Goal: Task Accomplishment & Management: Complete application form

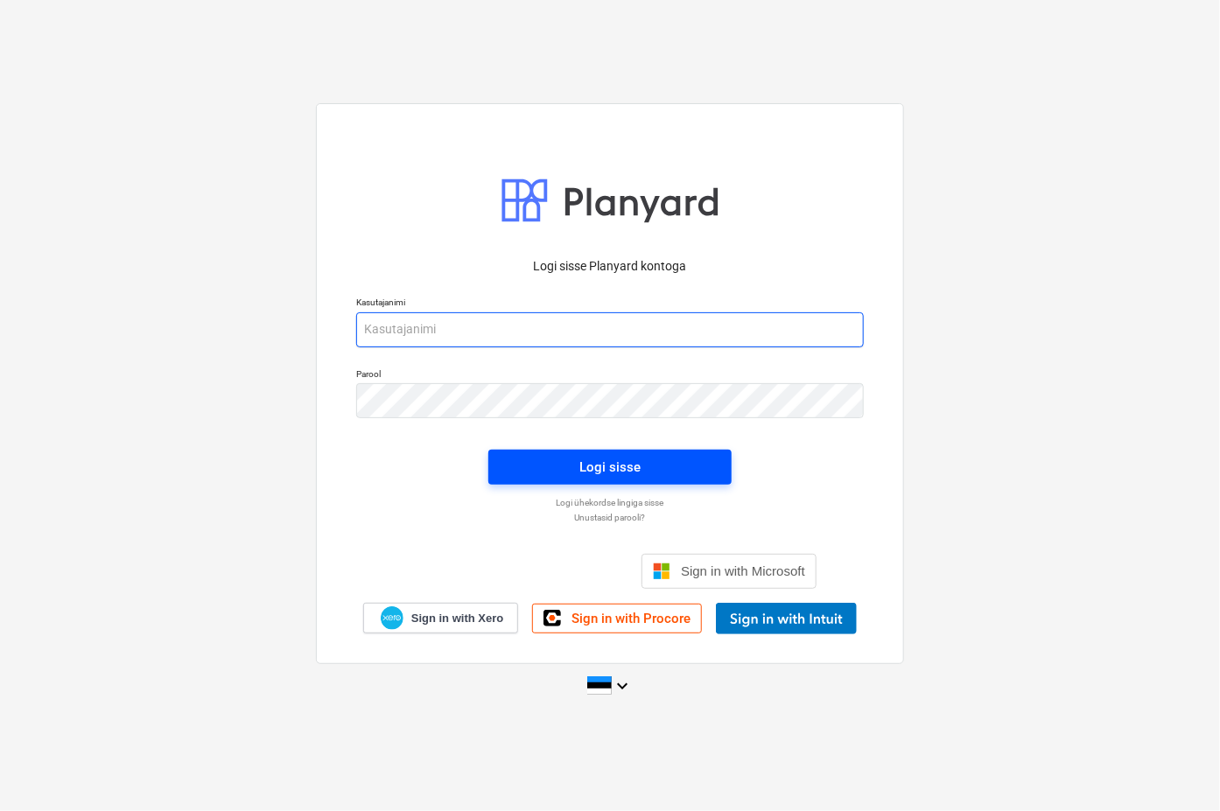
type input "[EMAIL_ADDRESS][DOMAIN_NAME]"
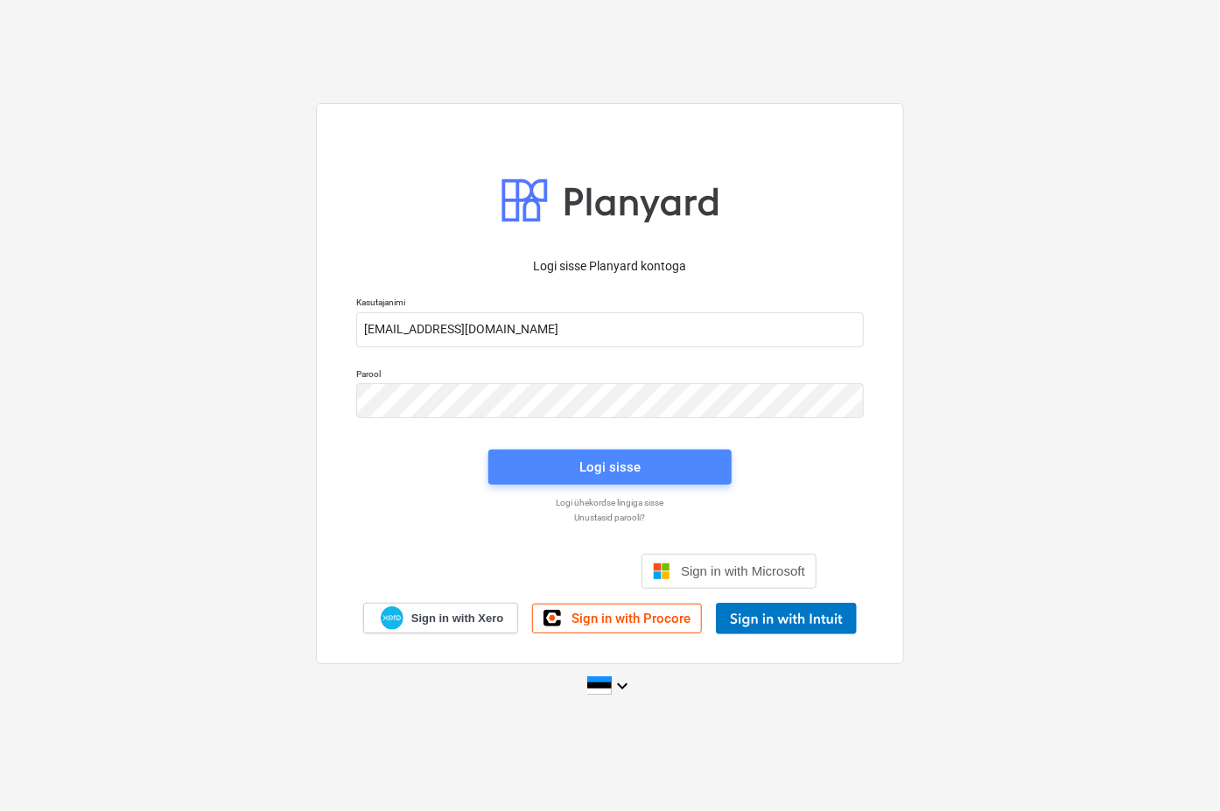
click at [593, 467] on div "Logi sisse" at bounding box center [609, 467] width 61 height 23
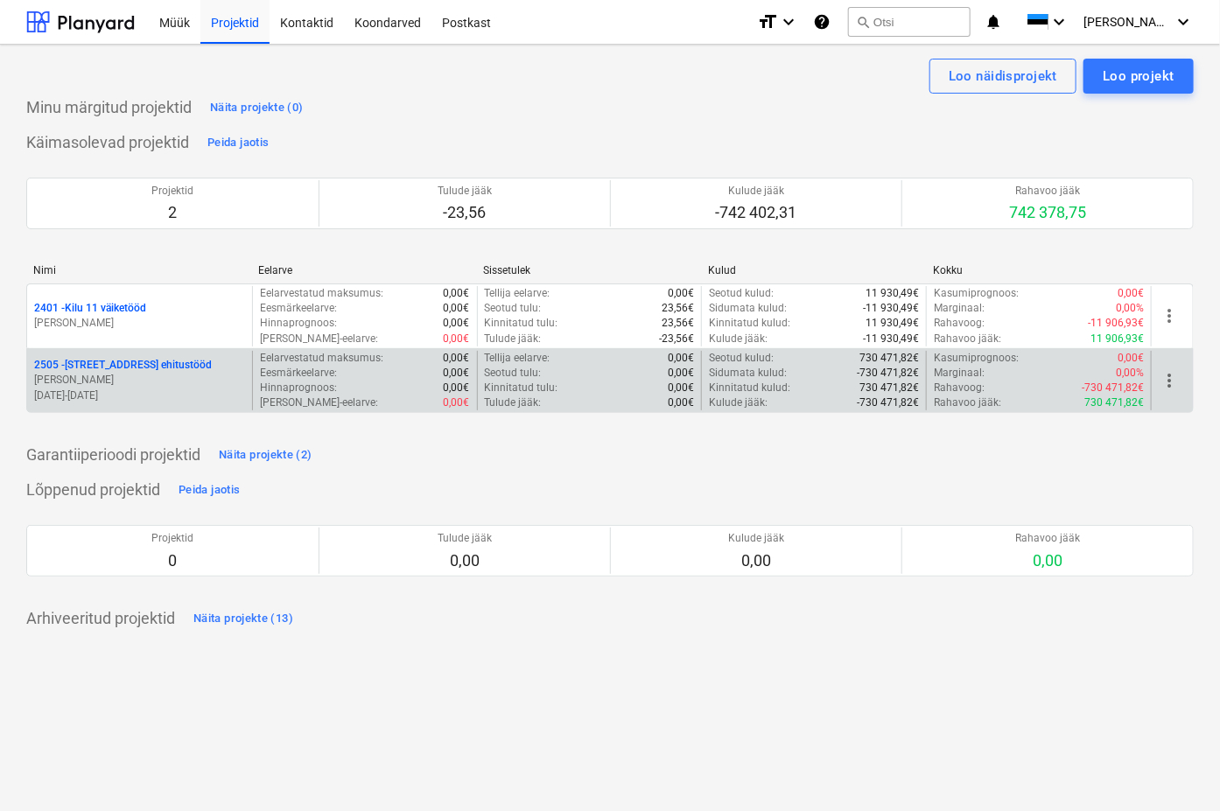
click at [130, 366] on p "2505 - [STREET_ADDRESS] ehitustööd" at bounding box center [123, 365] width 178 height 15
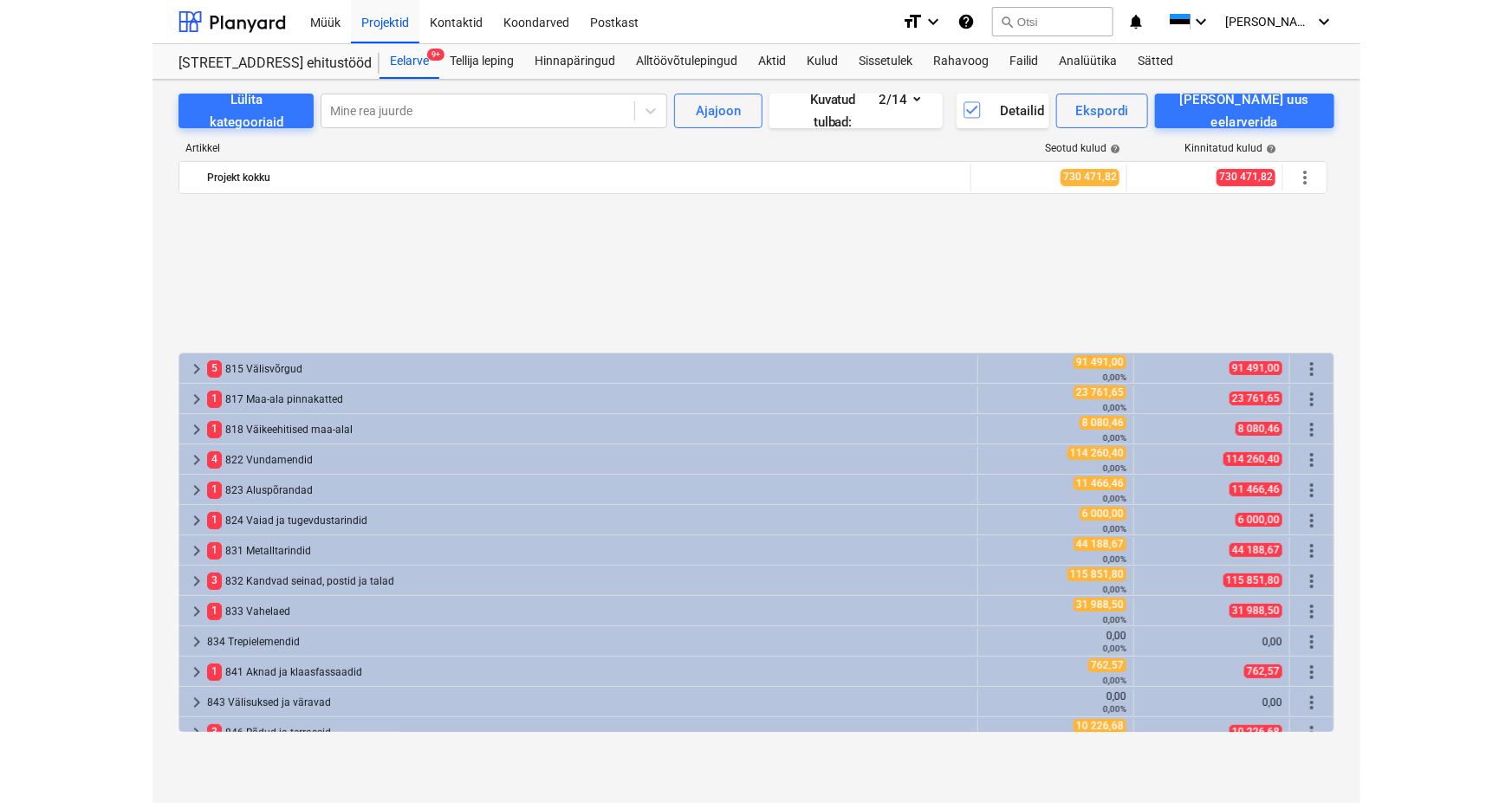
scroll to position [769, 0]
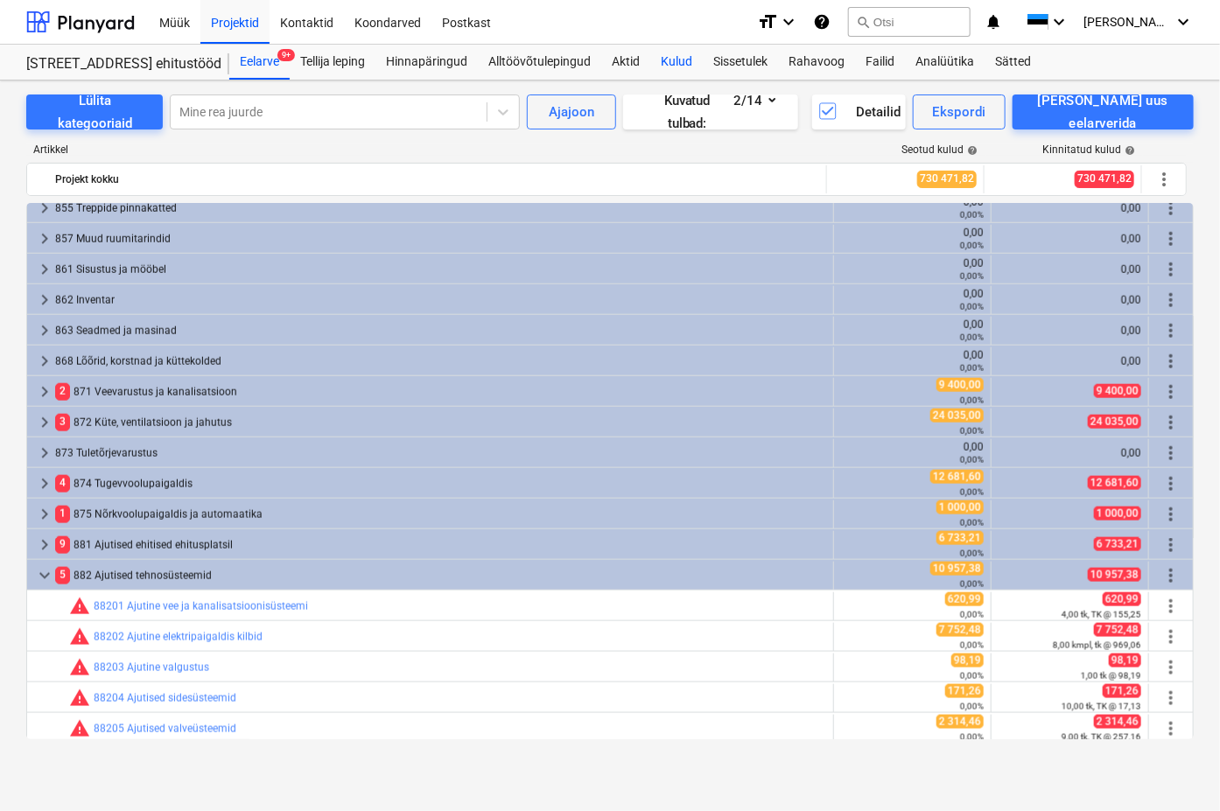
click at [681, 61] on div "Kulud" at bounding box center [676, 62] width 53 height 35
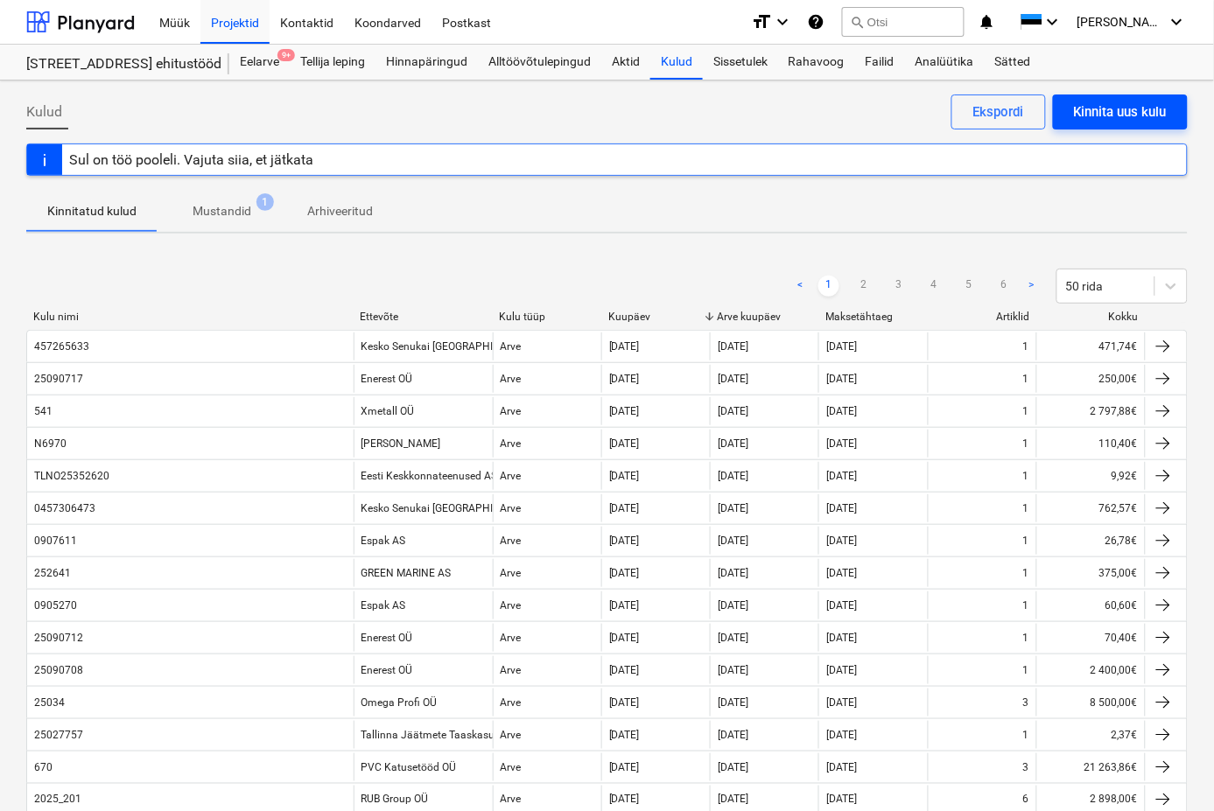
click at [1138, 111] on div "Kinnita uus kulu" at bounding box center [1120, 112] width 93 height 23
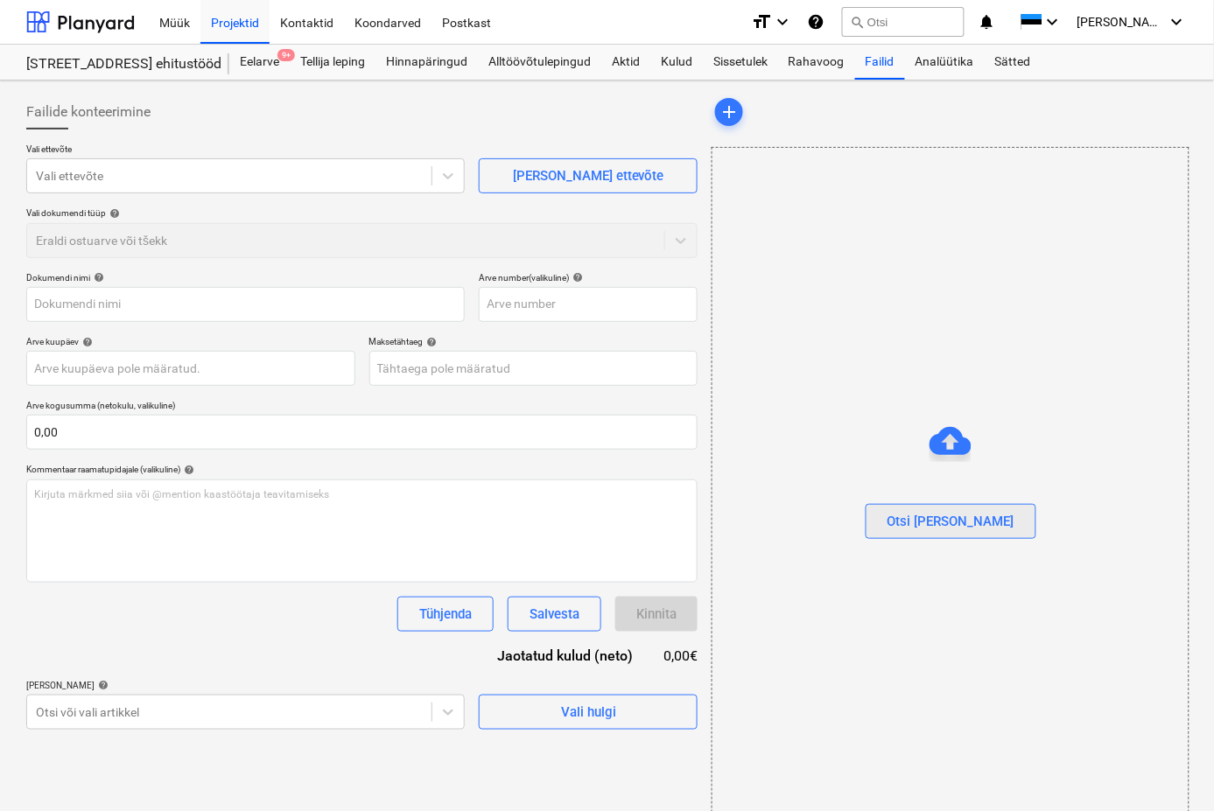
click at [944, 523] on div "Otsi [PERSON_NAME]" at bounding box center [951, 521] width 127 height 23
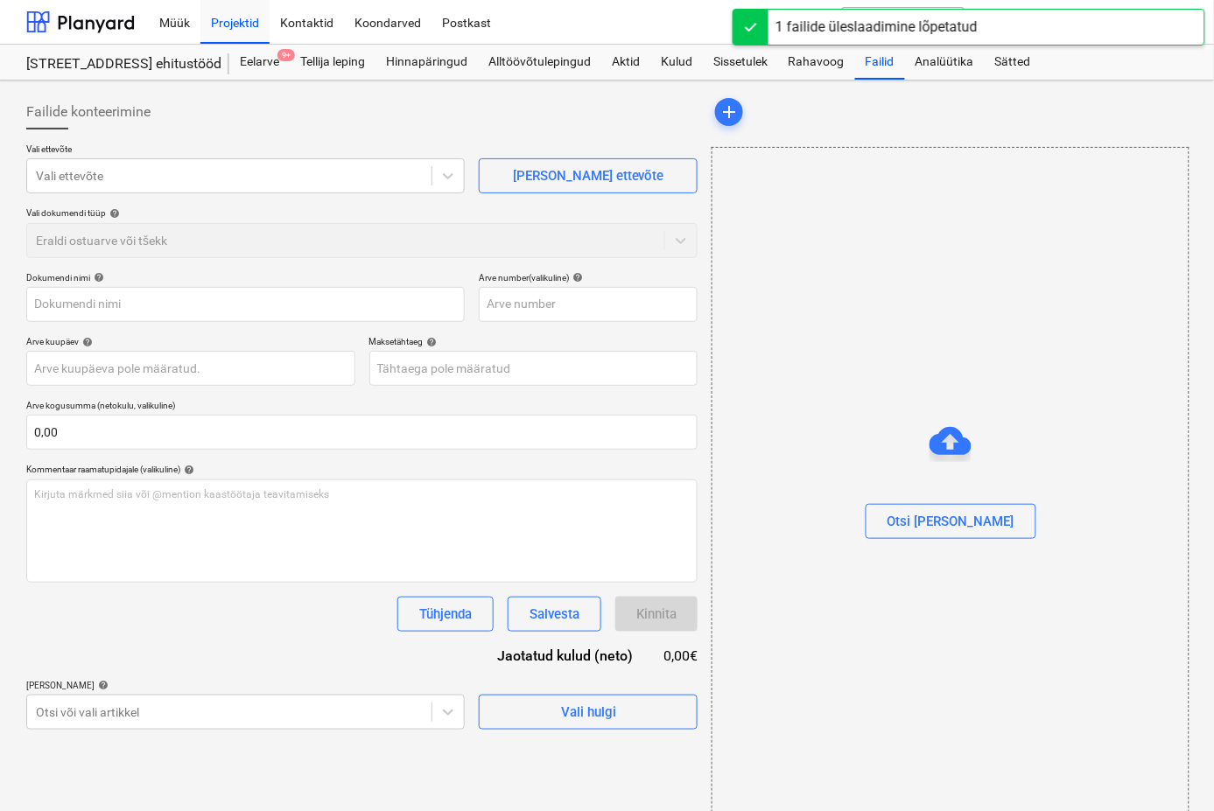
type input "Arve nr. MT23166.pdf"
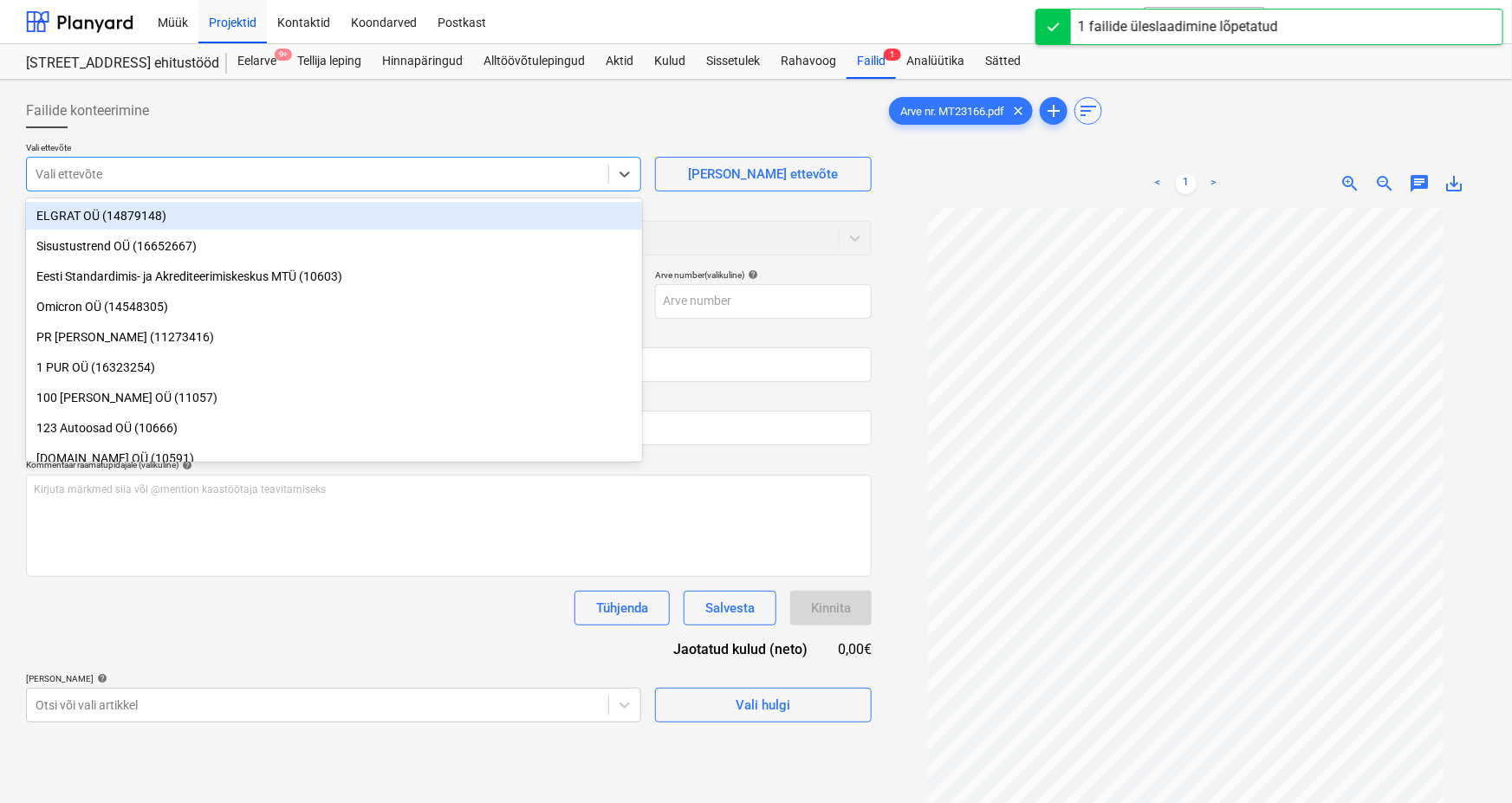
click at [95, 173] on div at bounding box center [318, 174] width 564 height 18
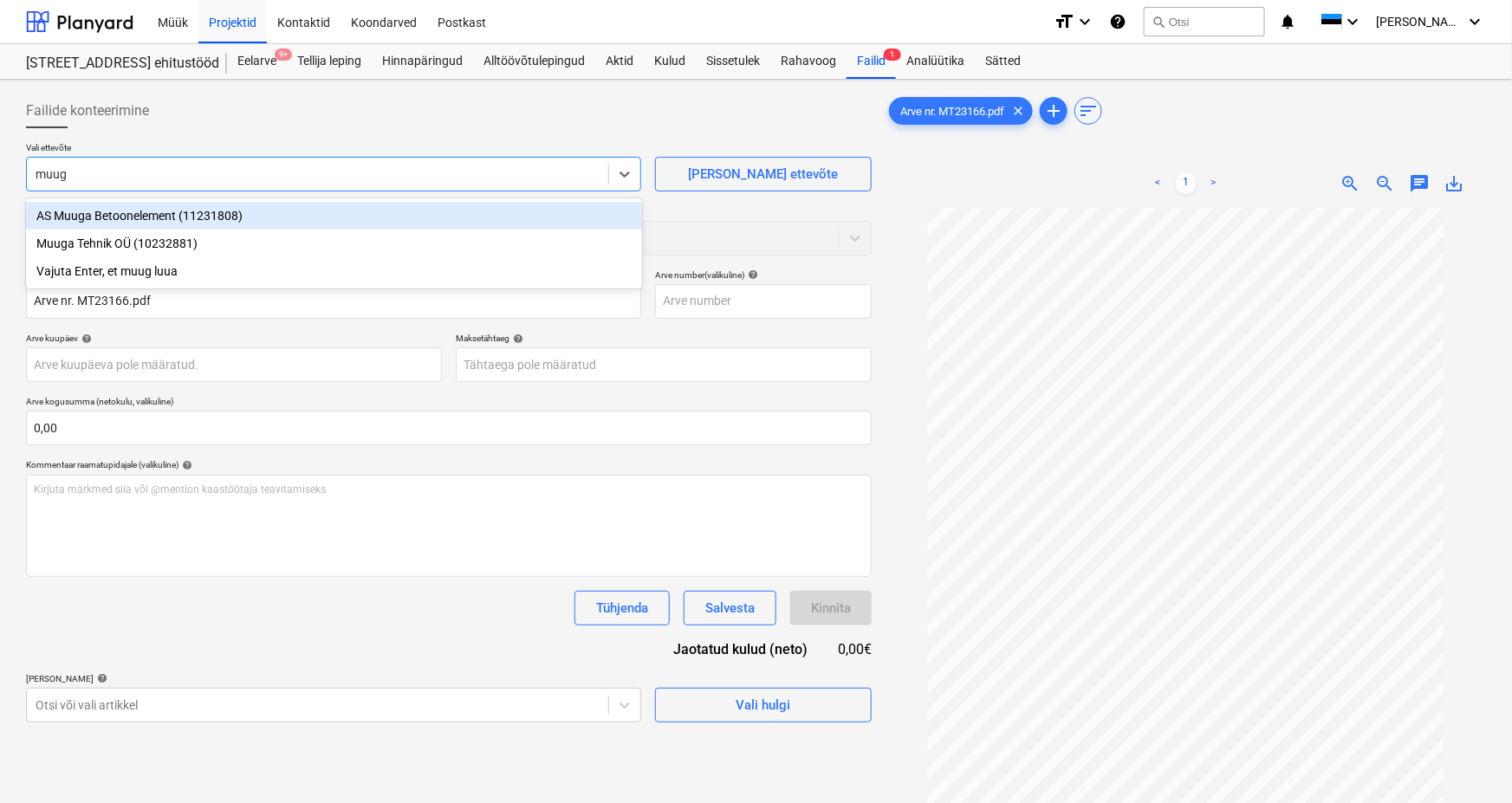
type input "muuga"
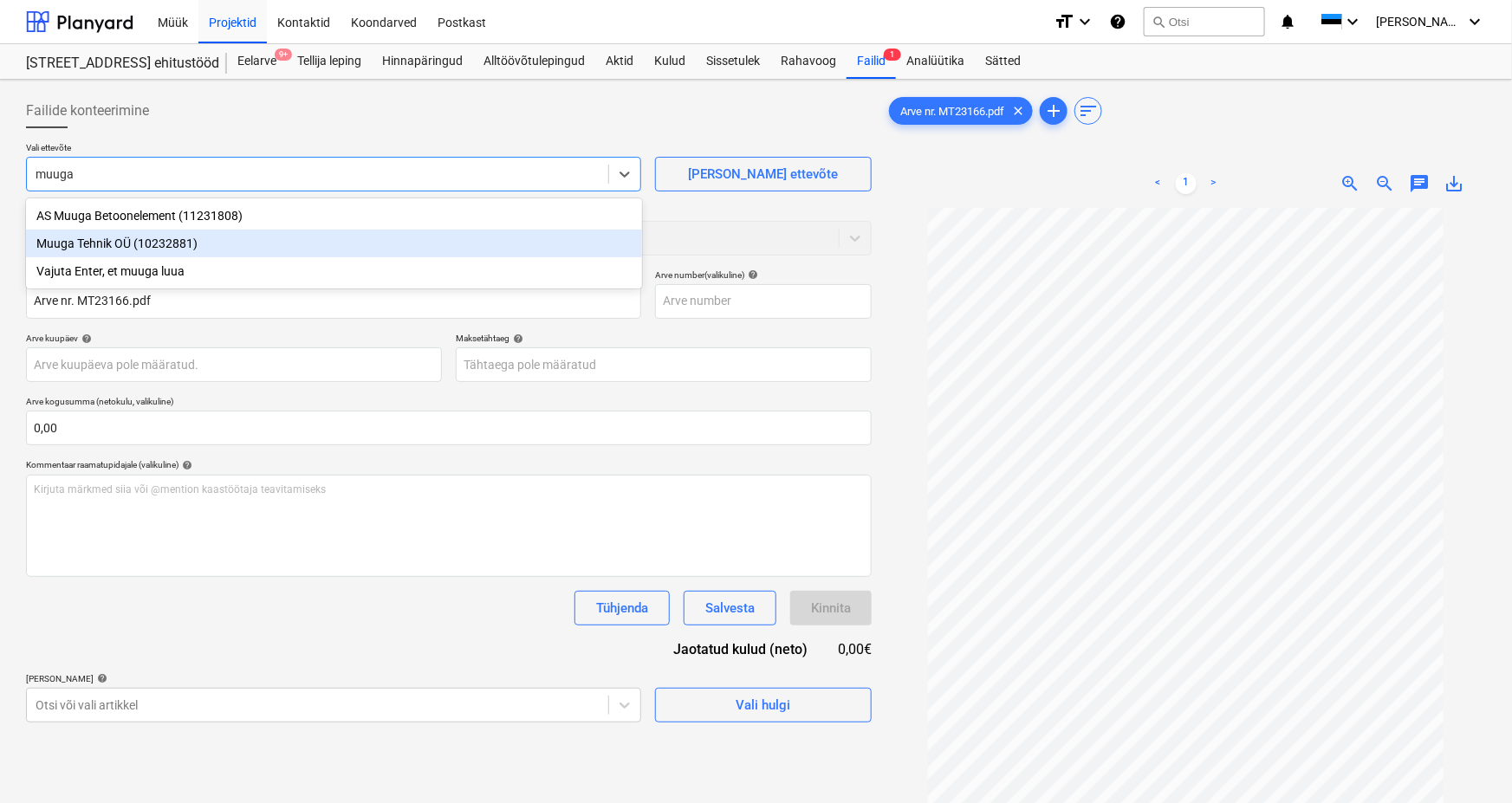
click at [66, 247] on div "Muuga Tehnik OÜ (10232881)" at bounding box center [334, 244] width 616 height 28
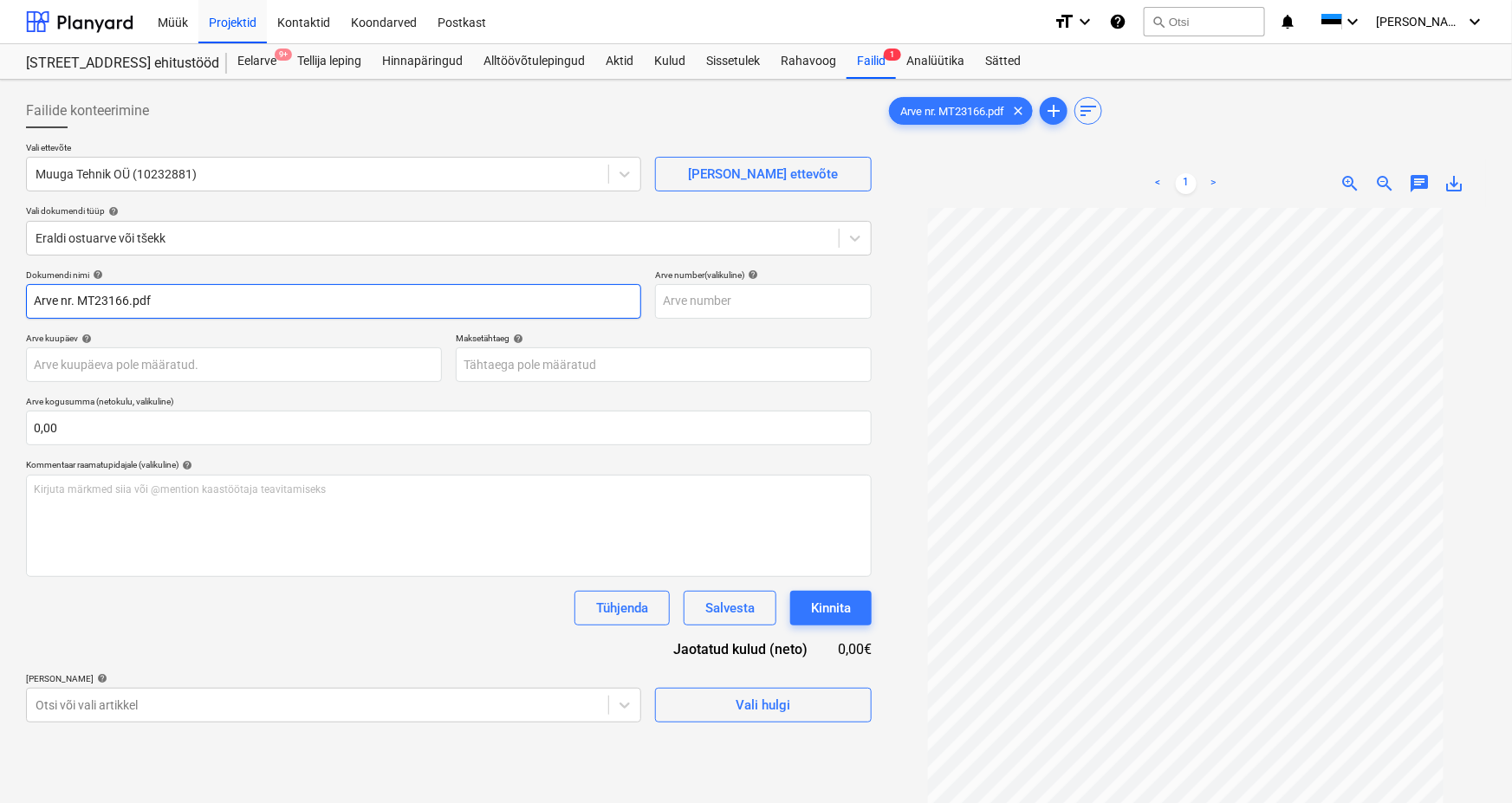
drag, startPoint x: 76, startPoint y: 299, endPoint x: -59, endPoint y: 327, distance: 137.9
click at [0, 327] on html "Müük Projektid Kontaktid Koondarved Postkast format_size keyboard_arrow_down he…" at bounding box center [756, 401] width 1512 height 803
drag, startPoint x: 145, startPoint y: 274, endPoint x: 104, endPoint y: 302, distance: 49.6
click at [87, 299] on div "Dokumendi nimi help MT23166.pdf" at bounding box center [333, 294] width 615 height 50
click at [104, 299] on input "MT23166.pdf" at bounding box center [333, 301] width 615 height 35
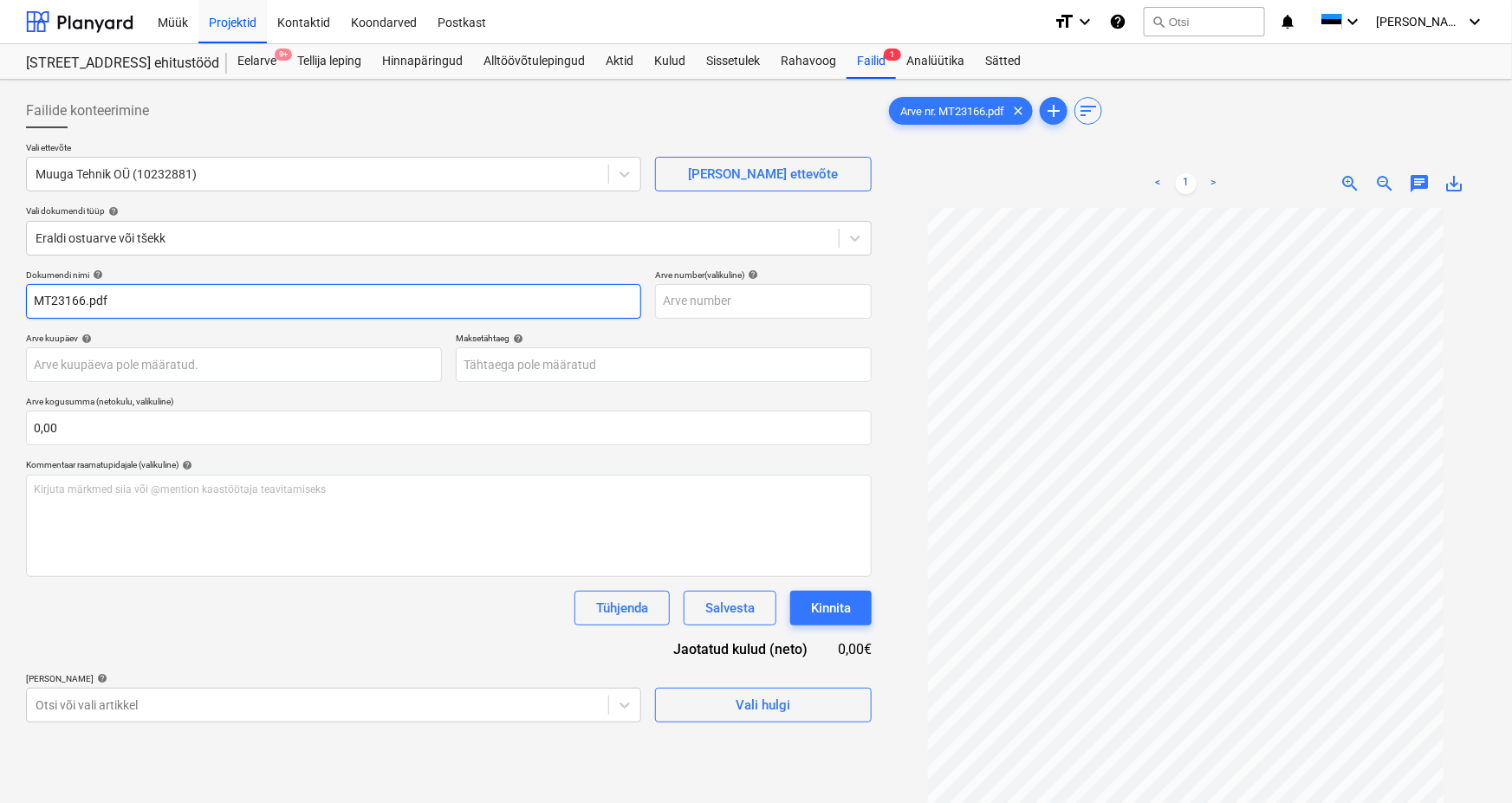
drag, startPoint x: 108, startPoint y: 298, endPoint x: 84, endPoint y: 307, distance: 25.6
click at [84, 307] on input "MT23166.pdf" at bounding box center [333, 301] width 615 height 35
type input "MT23166"
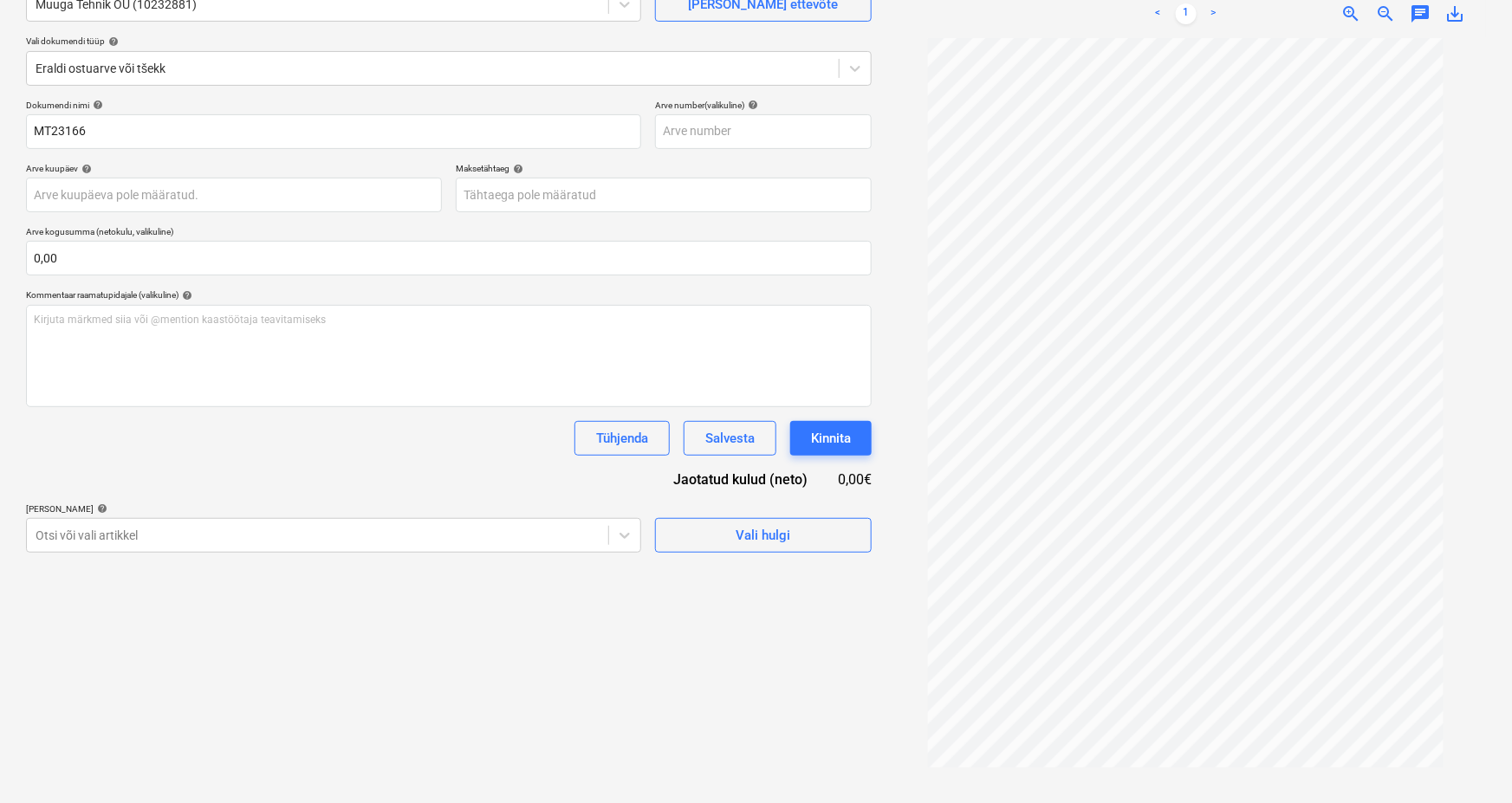
scroll to position [173, 0]
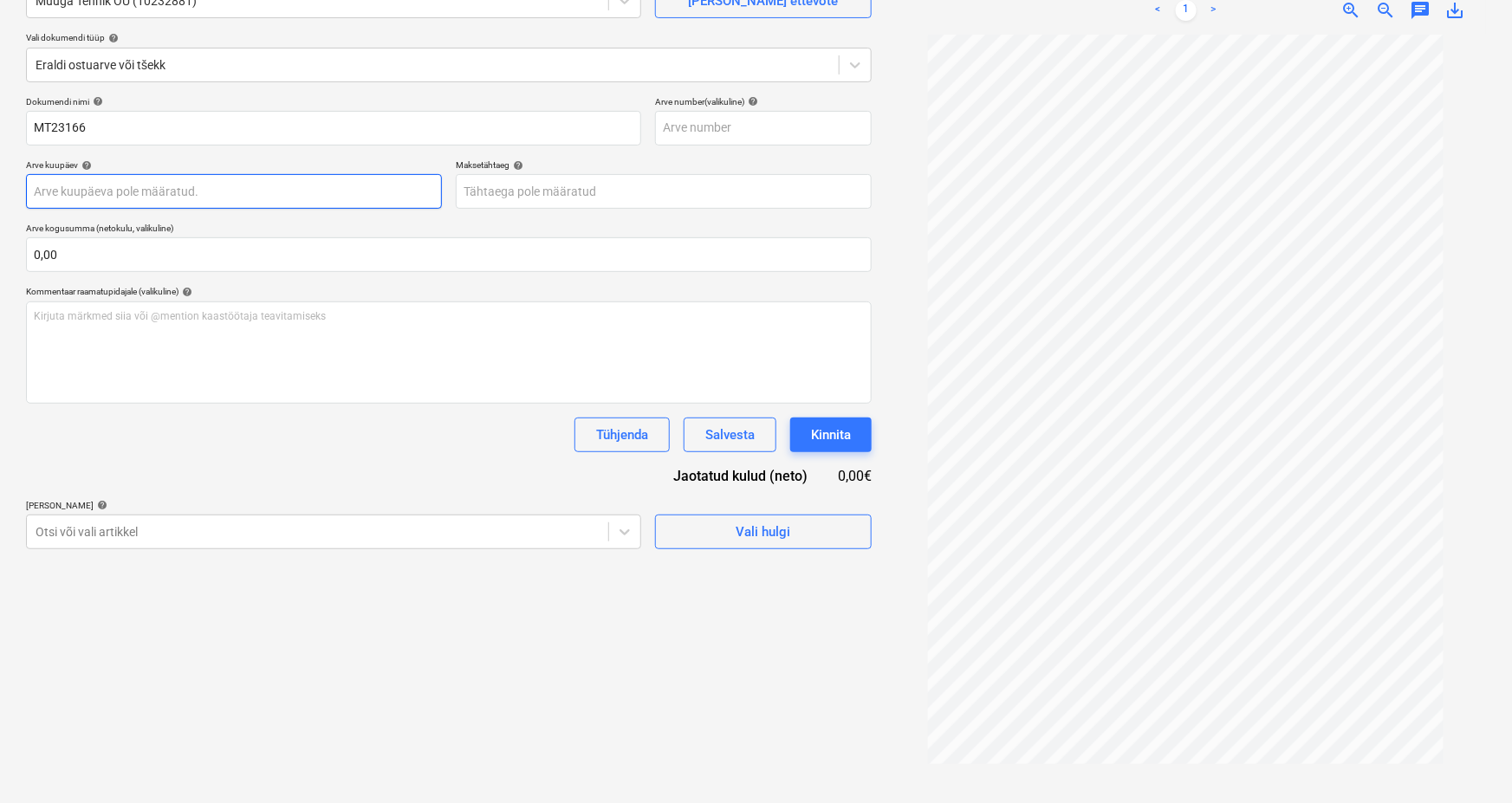
click at [53, 196] on body "Müük Projektid Kontaktid Koondarved Postkast format_size keyboard_arrow_down he…" at bounding box center [756, 228] width 1512 height 803
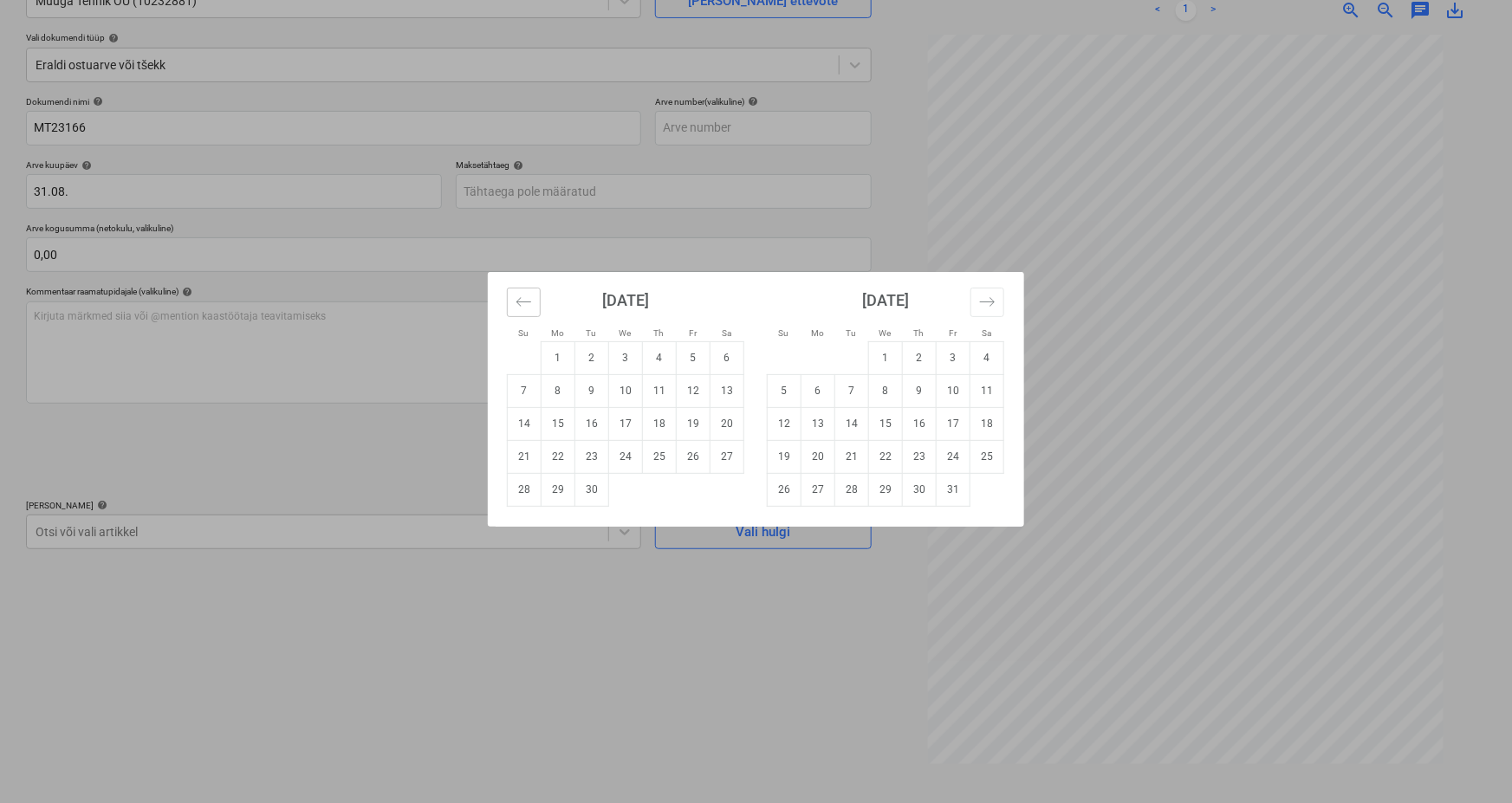
click at [529, 291] on button "Move backward to switch to the previous month." at bounding box center [524, 303] width 34 height 30
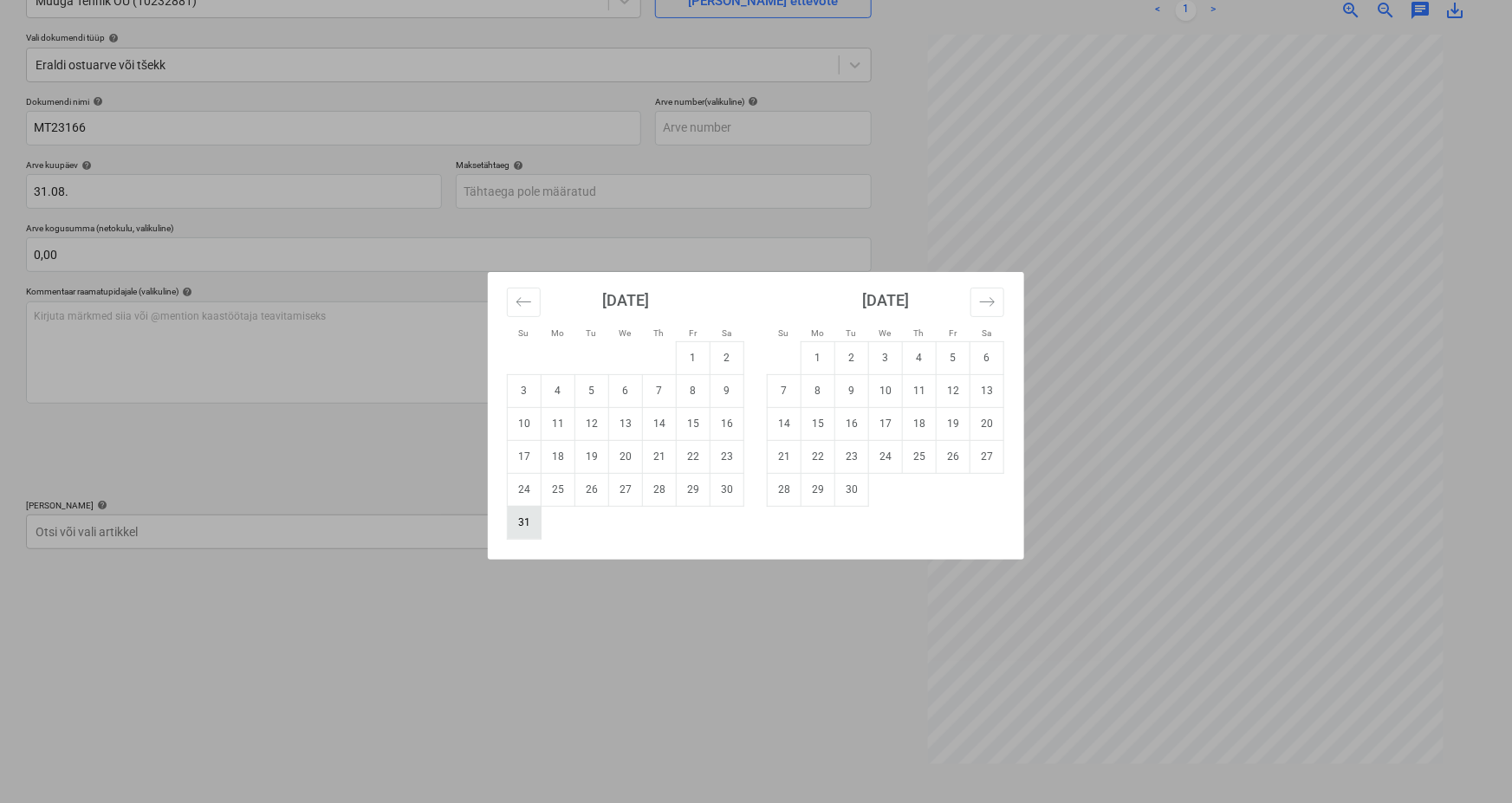
click at [527, 525] on td "31" at bounding box center [525, 522] width 34 height 33
type input "[DATE]"
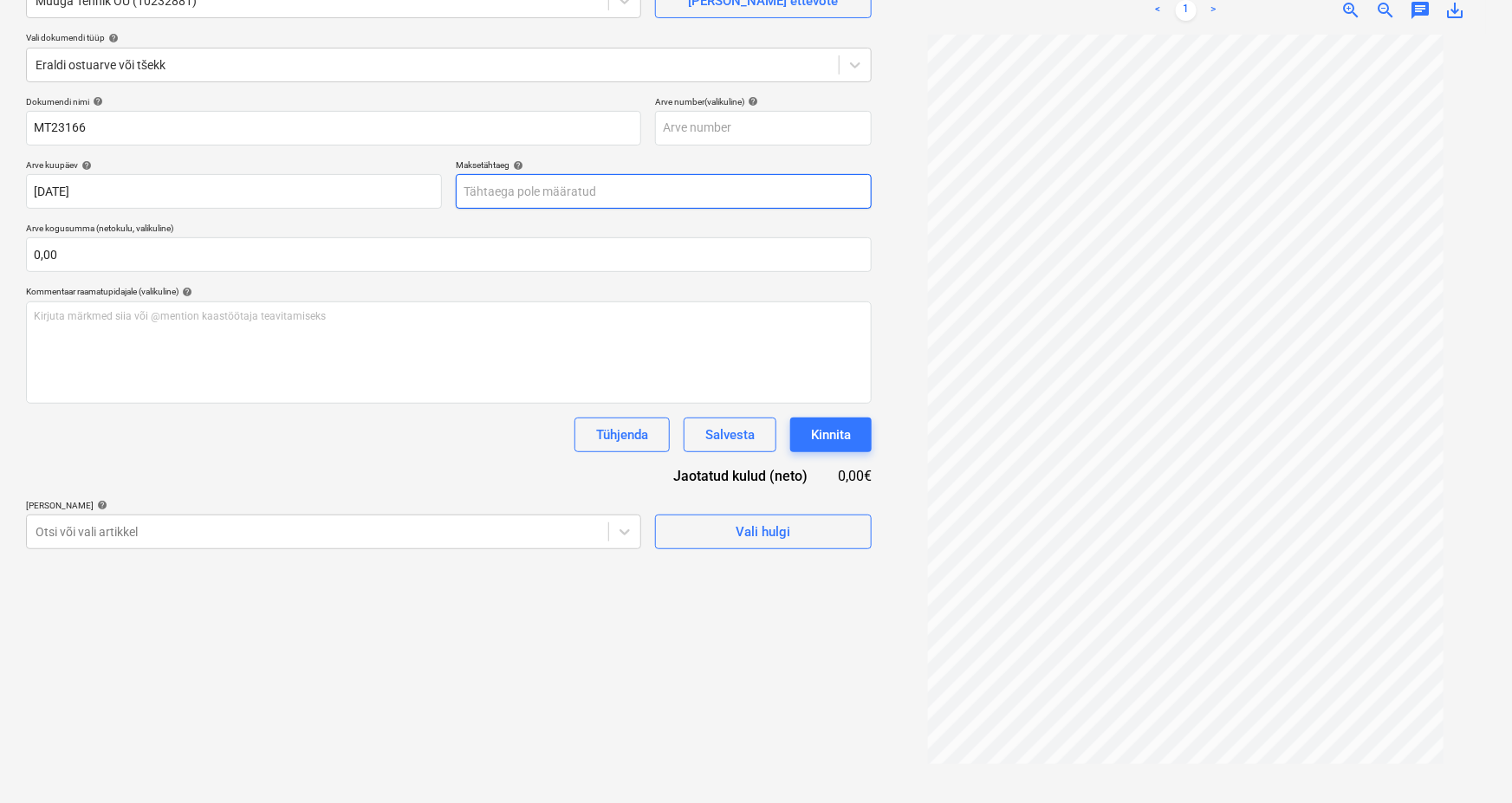
click at [544, 195] on body "Müük Projektid Kontaktid Koondarved Postkast format_size keyboard_arrow_down he…" at bounding box center [756, 228] width 1512 height 803
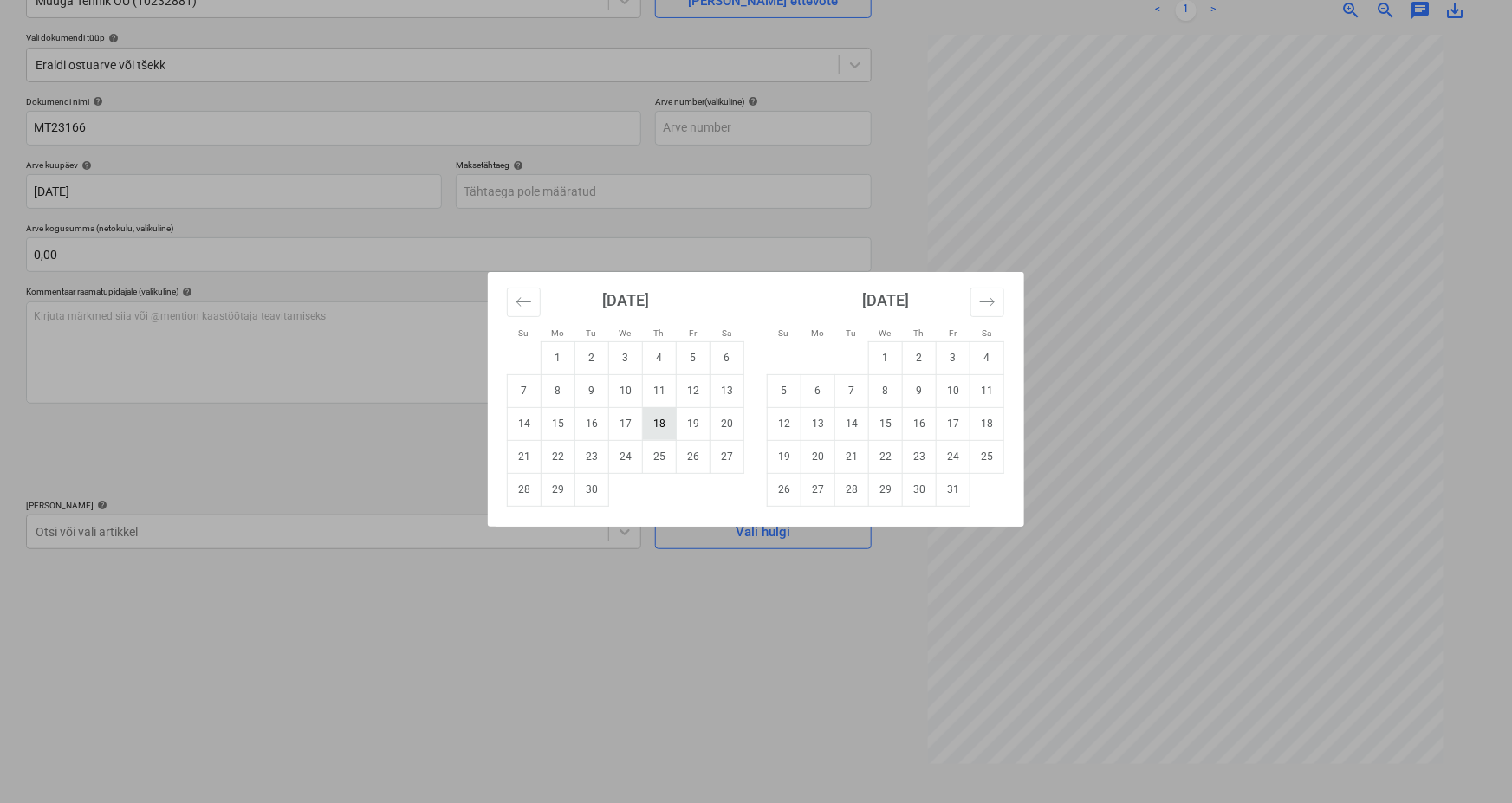
click at [658, 422] on td "18" at bounding box center [659, 423] width 34 height 33
type input "[DATE]"
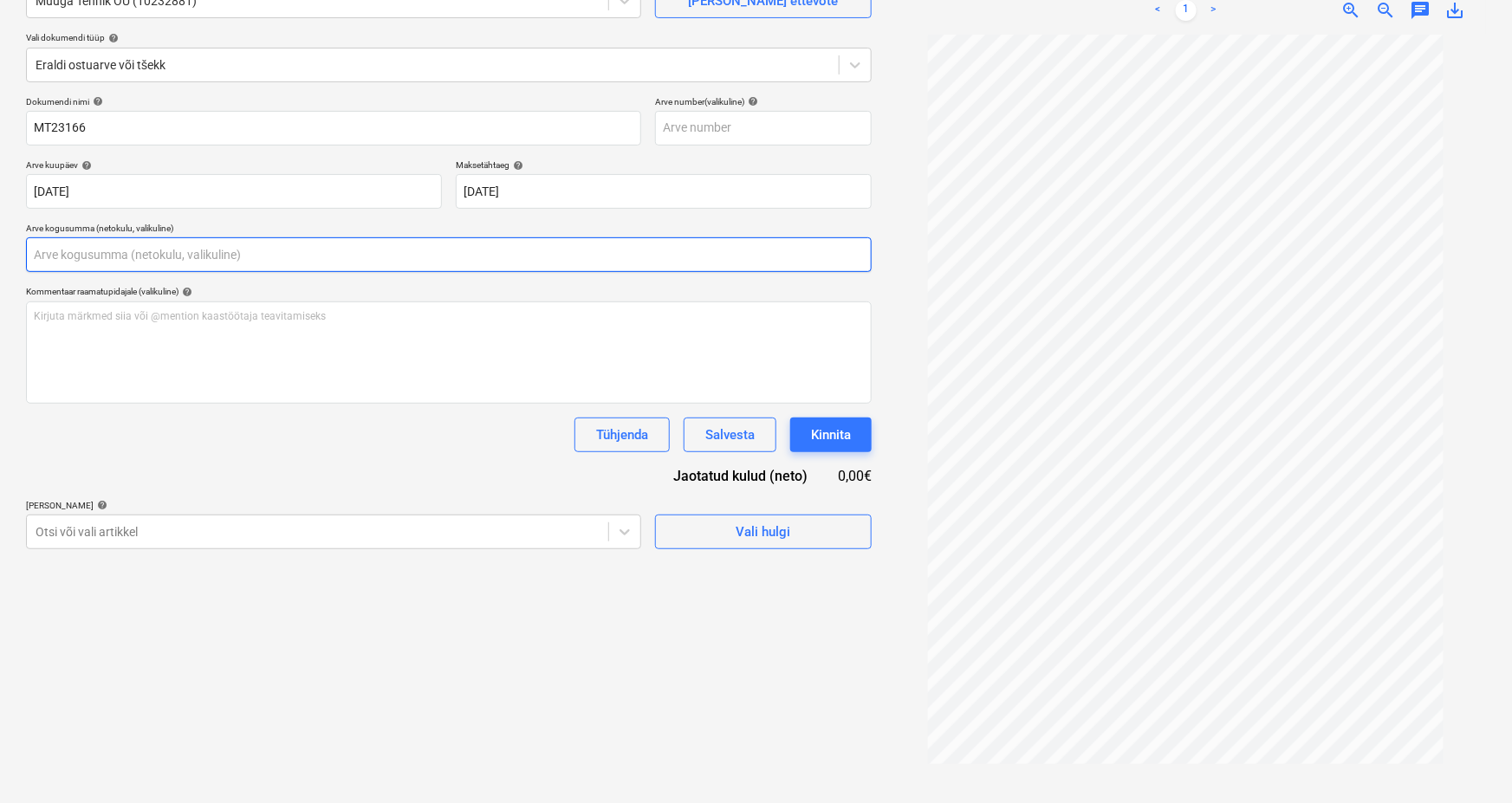
click at [58, 254] on input "text" at bounding box center [449, 254] width 846 height 35
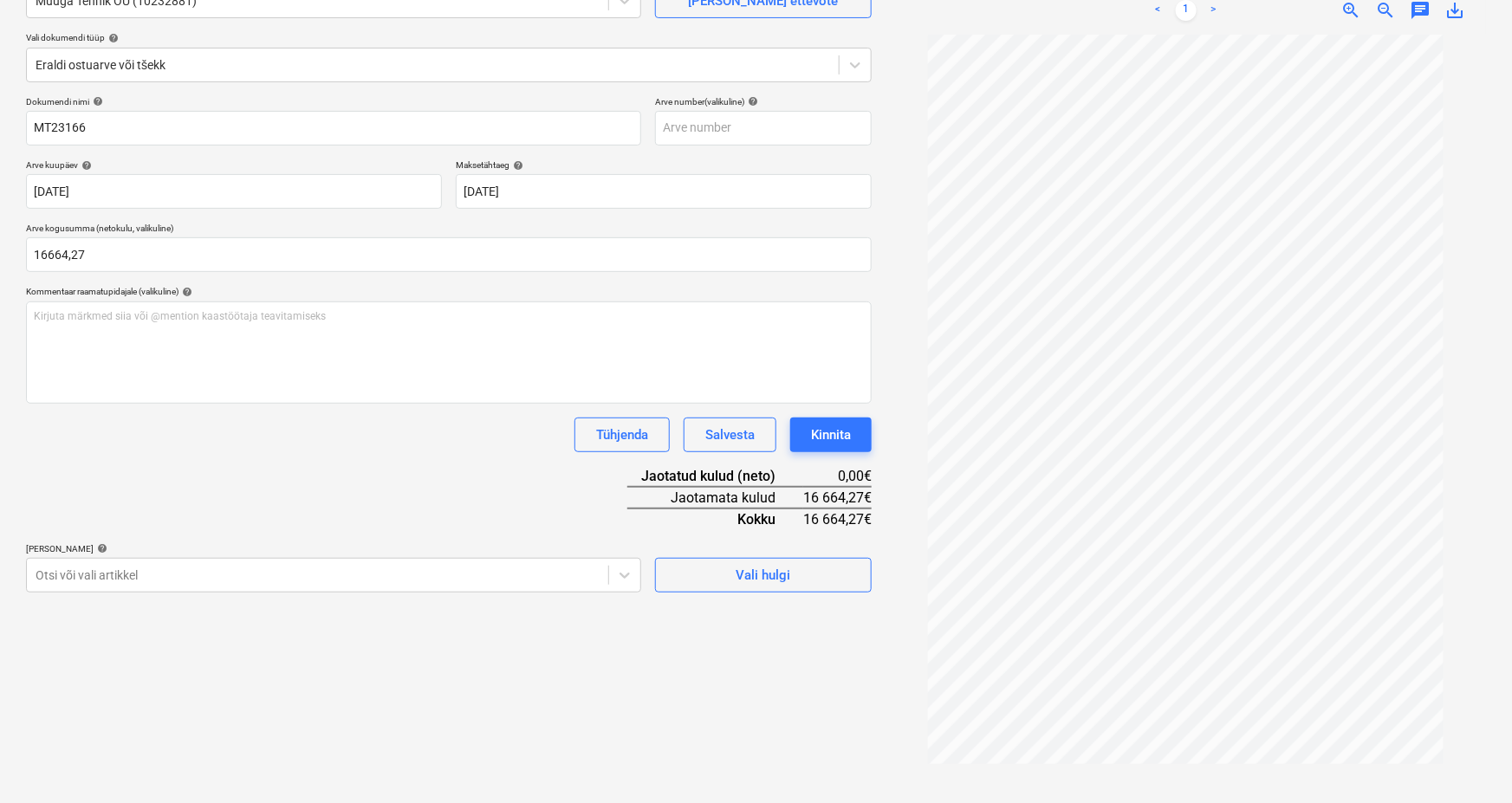
type input "16 664,27"
click at [247, 499] on div "Dokumendi nimi help MT23166 Arve number (valikuline) help Arve kuupäev help [DA…" at bounding box center [449, 345] width 846 height 497
click at [46, 573] on body "Müük Projektid Kontaktid Koondarved Postkast format_size keyboard_arrow_down he…" at bounding box center [756, 228] width 1512 height 803
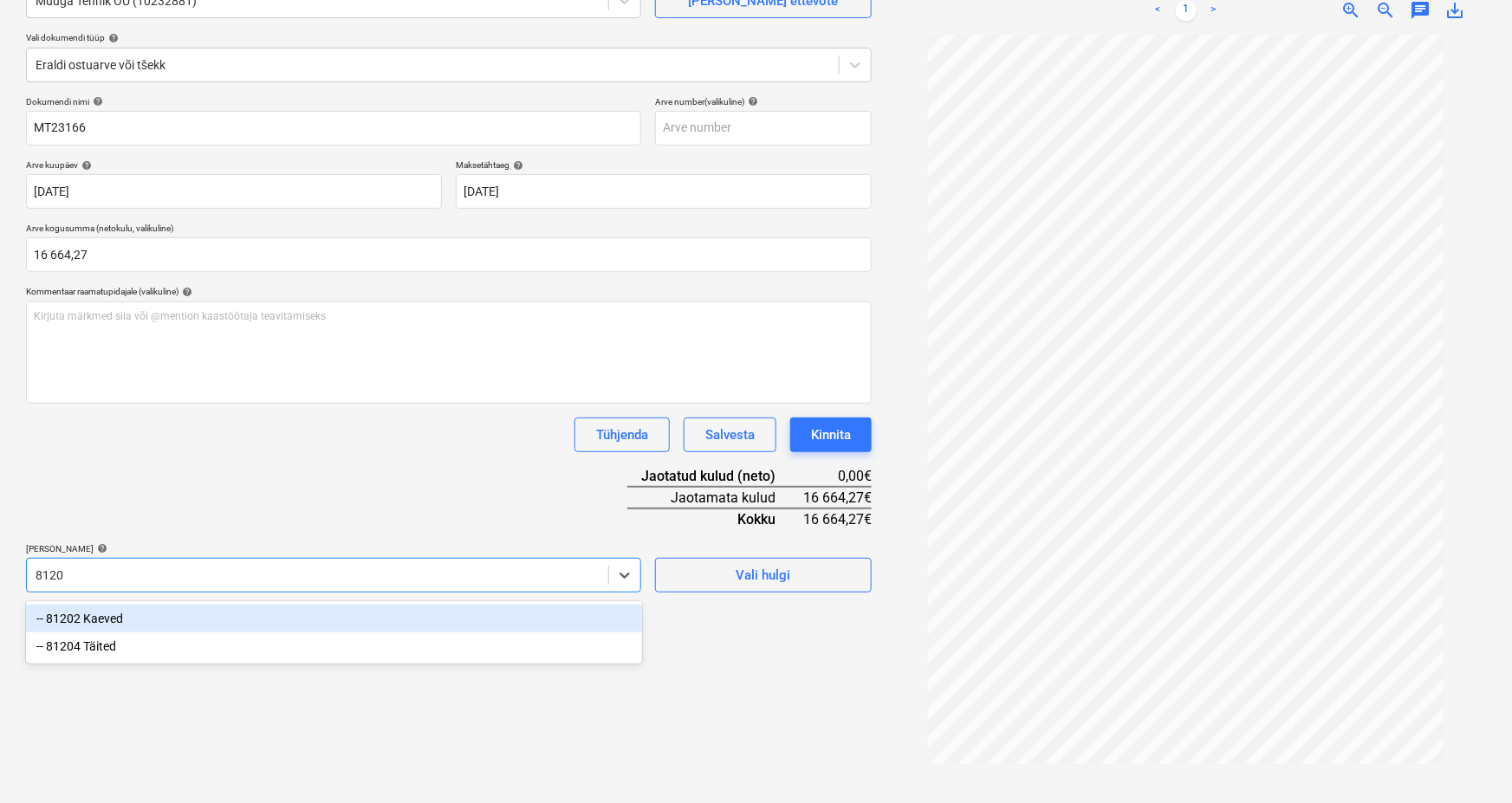
type input "81204"
click at [89, 614] on div "-- 81204 Täited" at bounding box center [334, 619] width 616 height 28
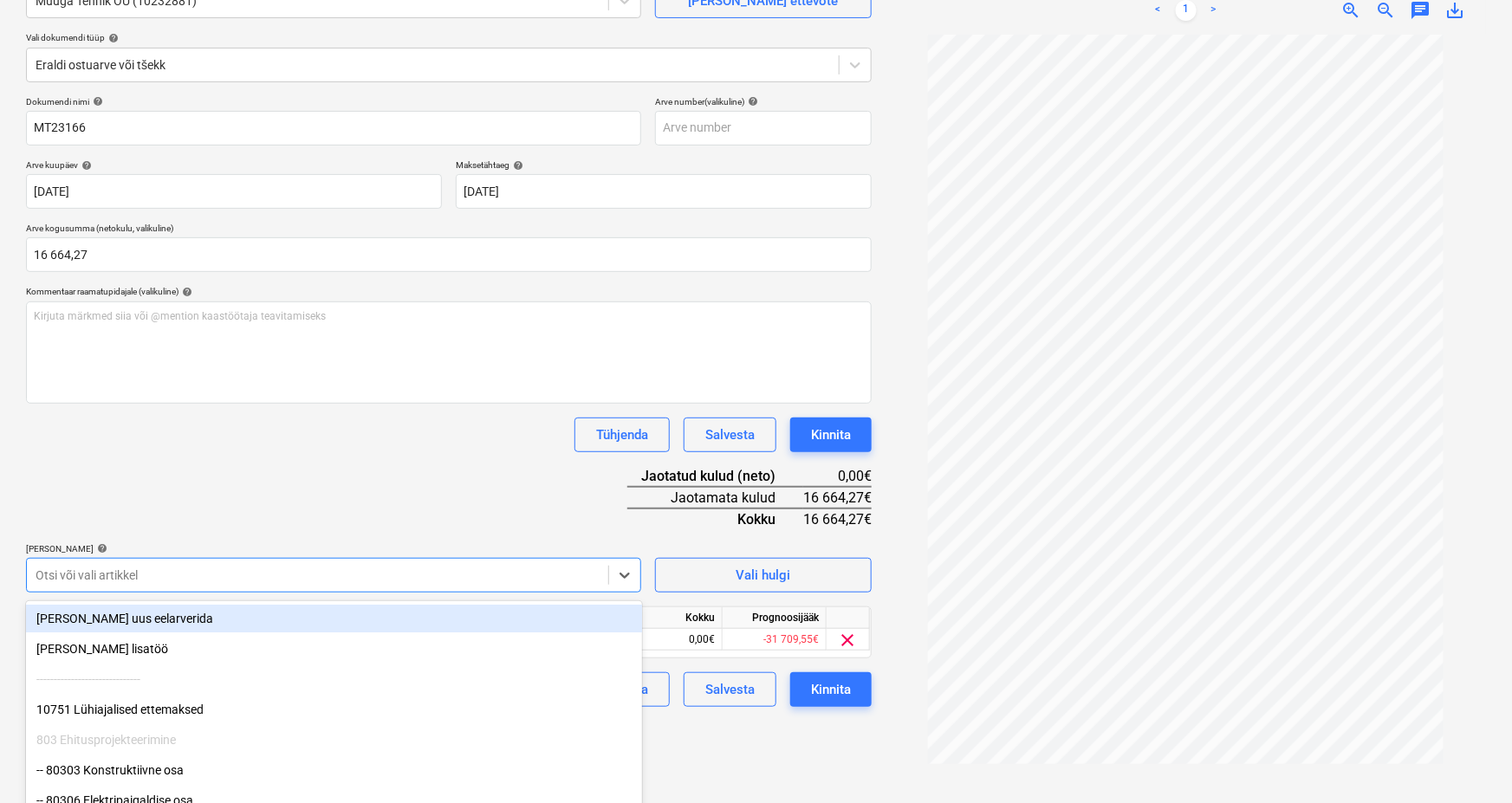
click at [114, 569] on div at bounding box center [318, 575] width 564 height 18
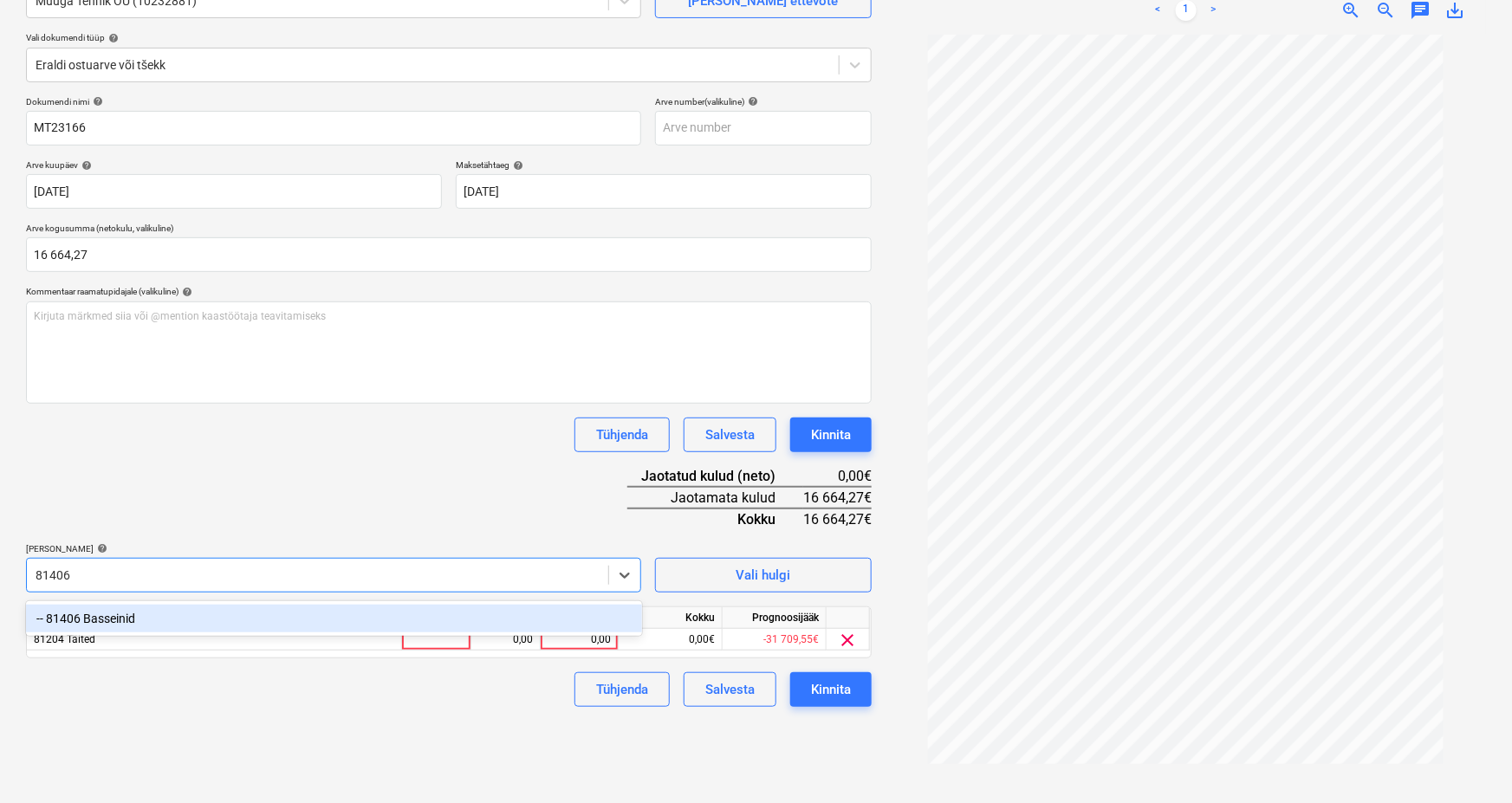
type input "81406"
click at [150, 714] on div "Failide konteerimine Vali ettevõte Muuga Tehnik OÜ (10232881) [PERSON_NAME] uus…" at bounding box center [449, 354] width 859 height 884
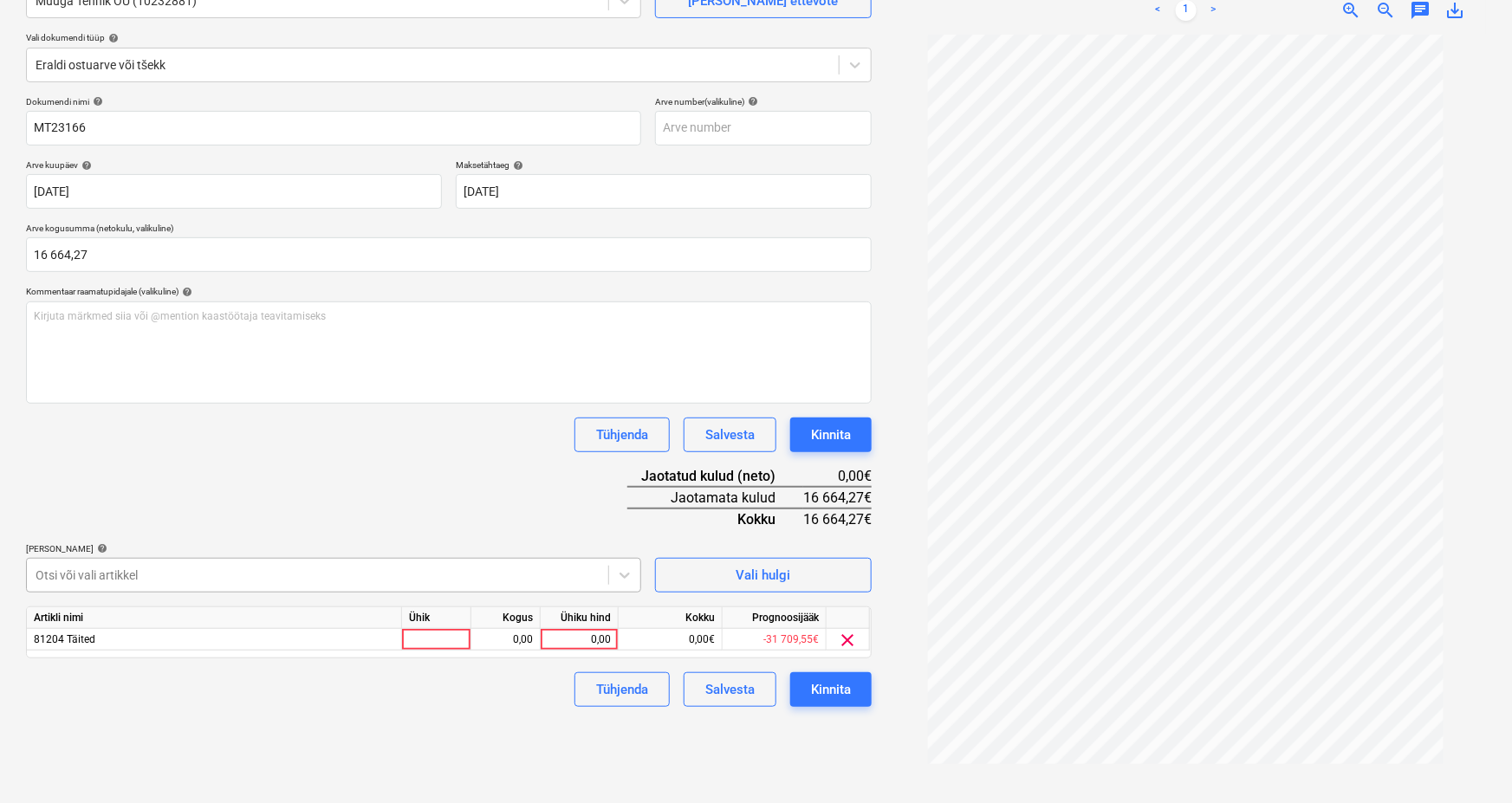
scroll to position [234, 0]
click at [107, 574] on body "Müük Projektid Kontaktid Koondarved Postkast format_size keyboard_arrow_down he…" at bounding box center [756, 227] width 1512 height 803
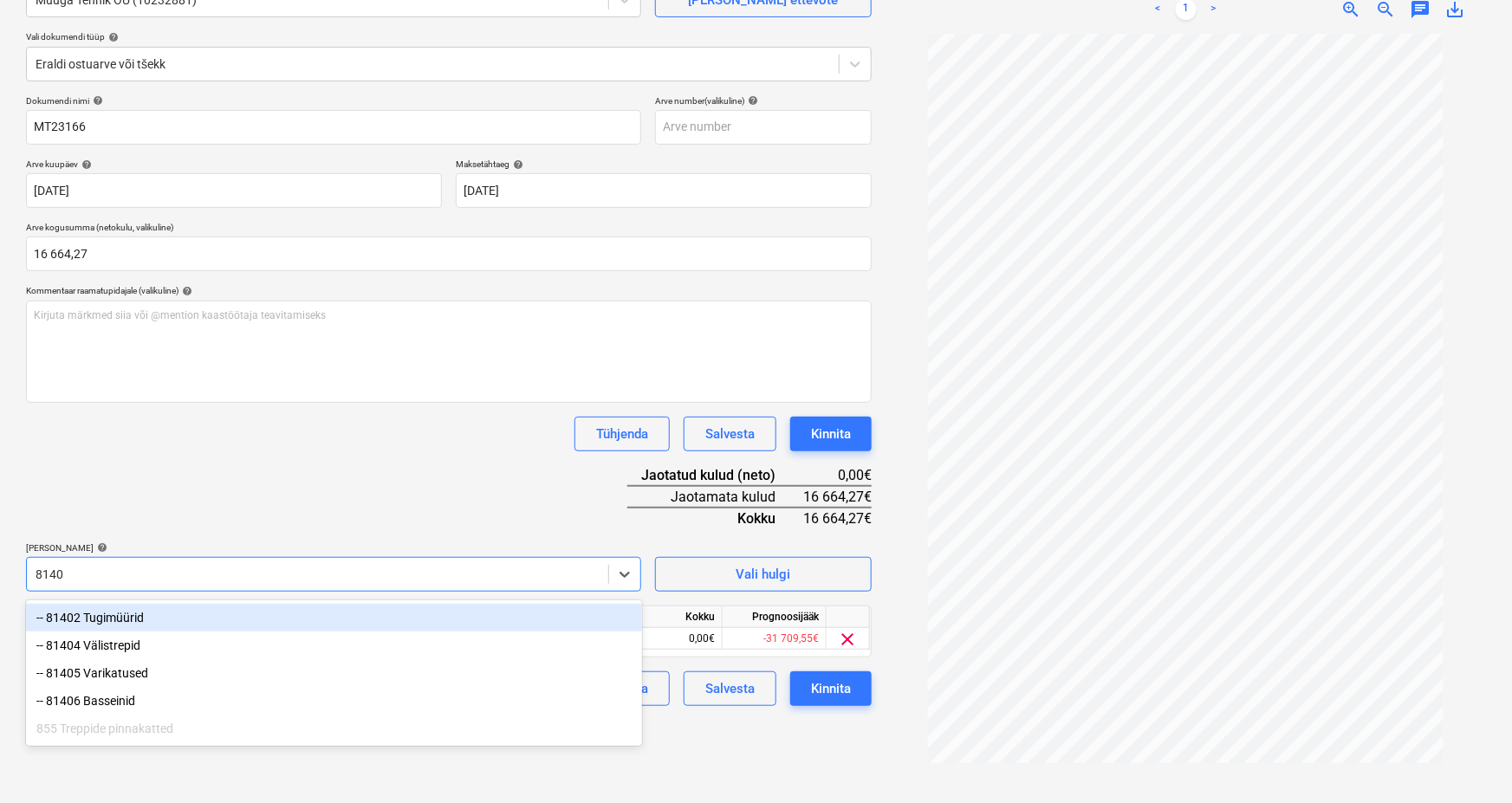
scroll to position [173, 0]
type input "81406"
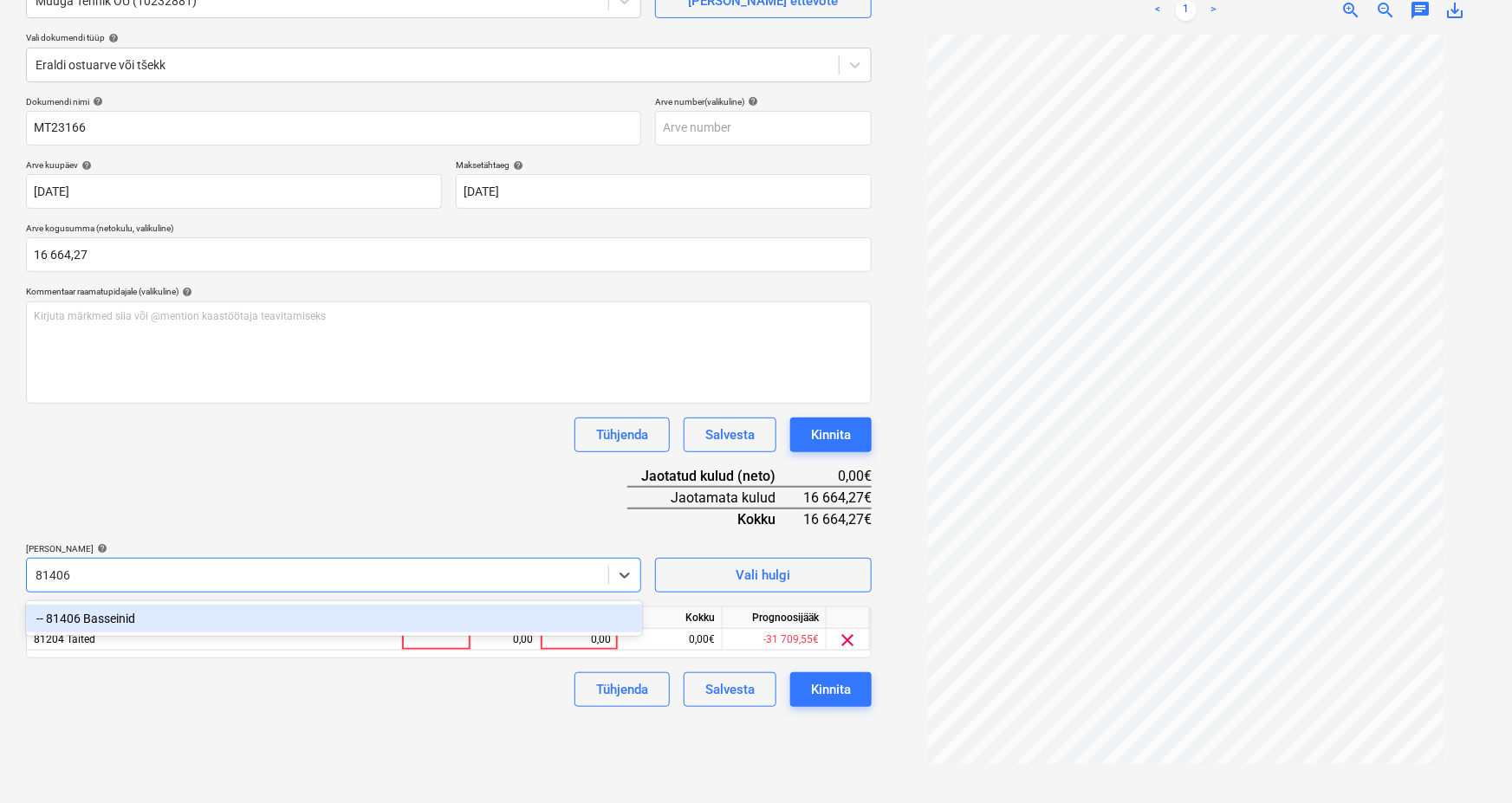
click at [115, 617] on div "-- 81406 Basseinid" at bounding box center [334, 619] width 616 height 28
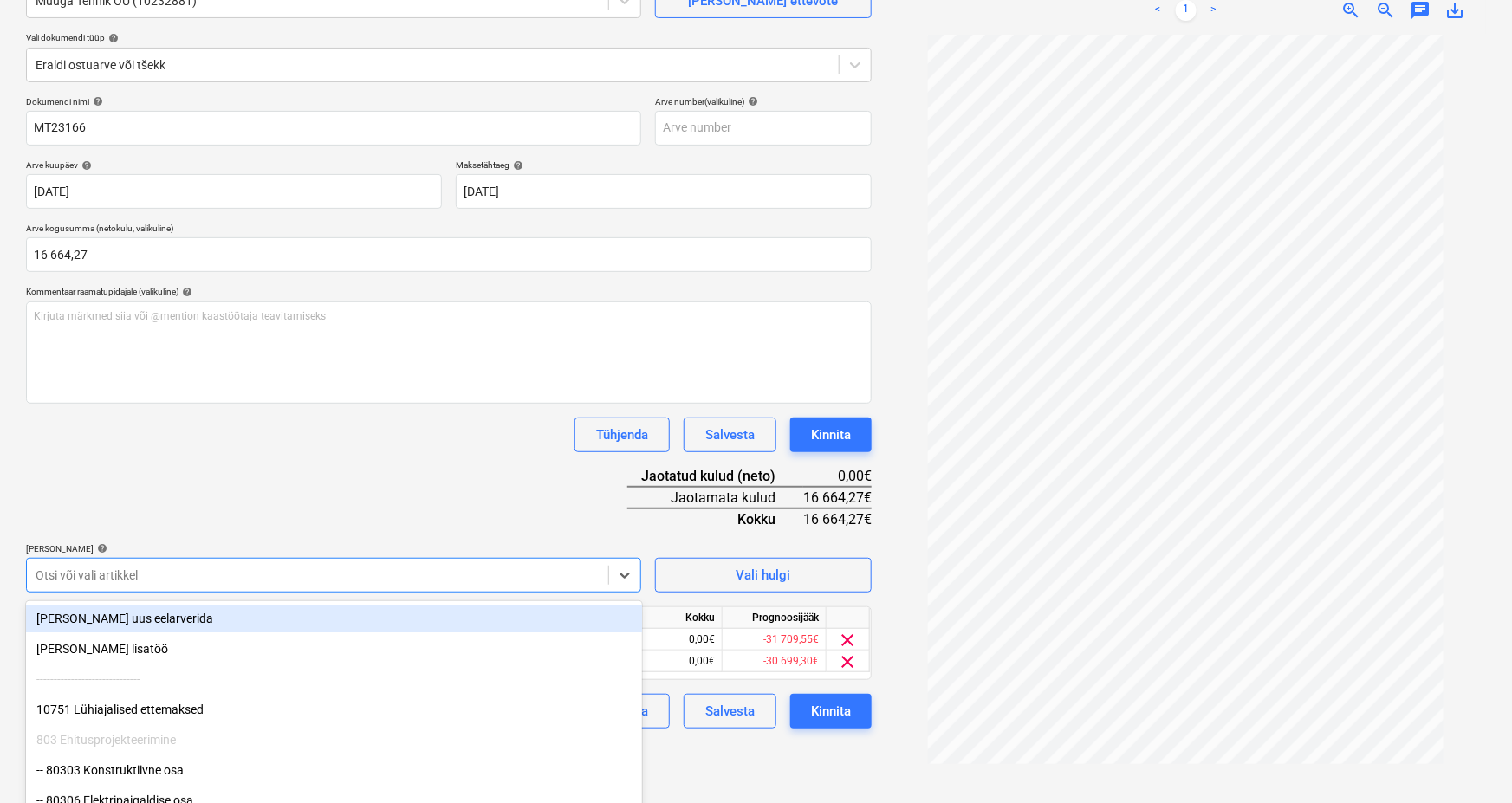
scroll to position [234, 0]
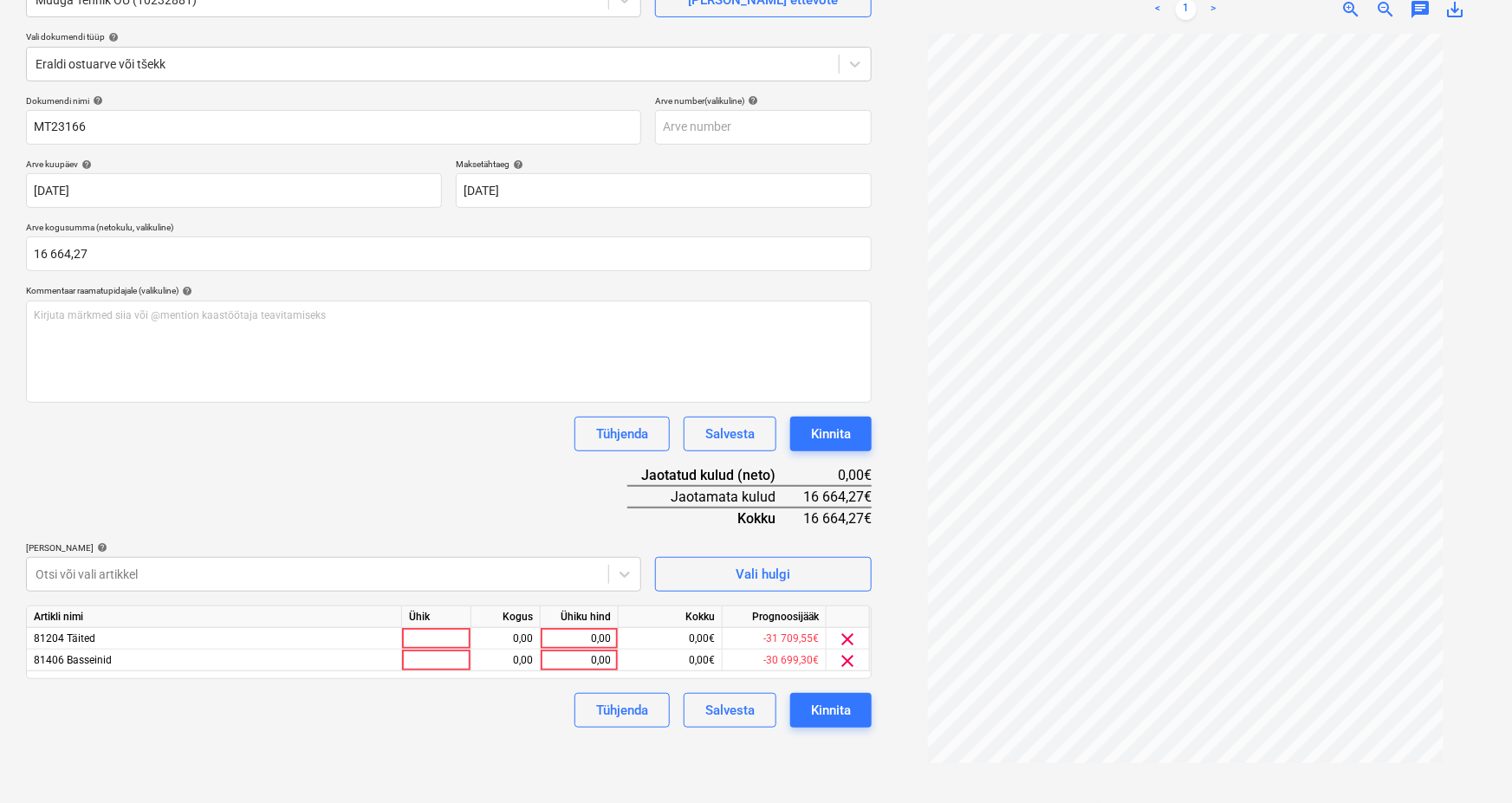
click at [434, 413] on div "Dokumendi nimi help MT23166 Arve number (valikuline) help Arve kuupäev help [DA…" at bounding box center [449, 411] width 846 height 633
click at [54, 573] on body "Müük Projektid Kontaktid Koondarved Postkast format_size keyboard_arrow_down he…" at bounding box center [756, 228] width 1512 height 803
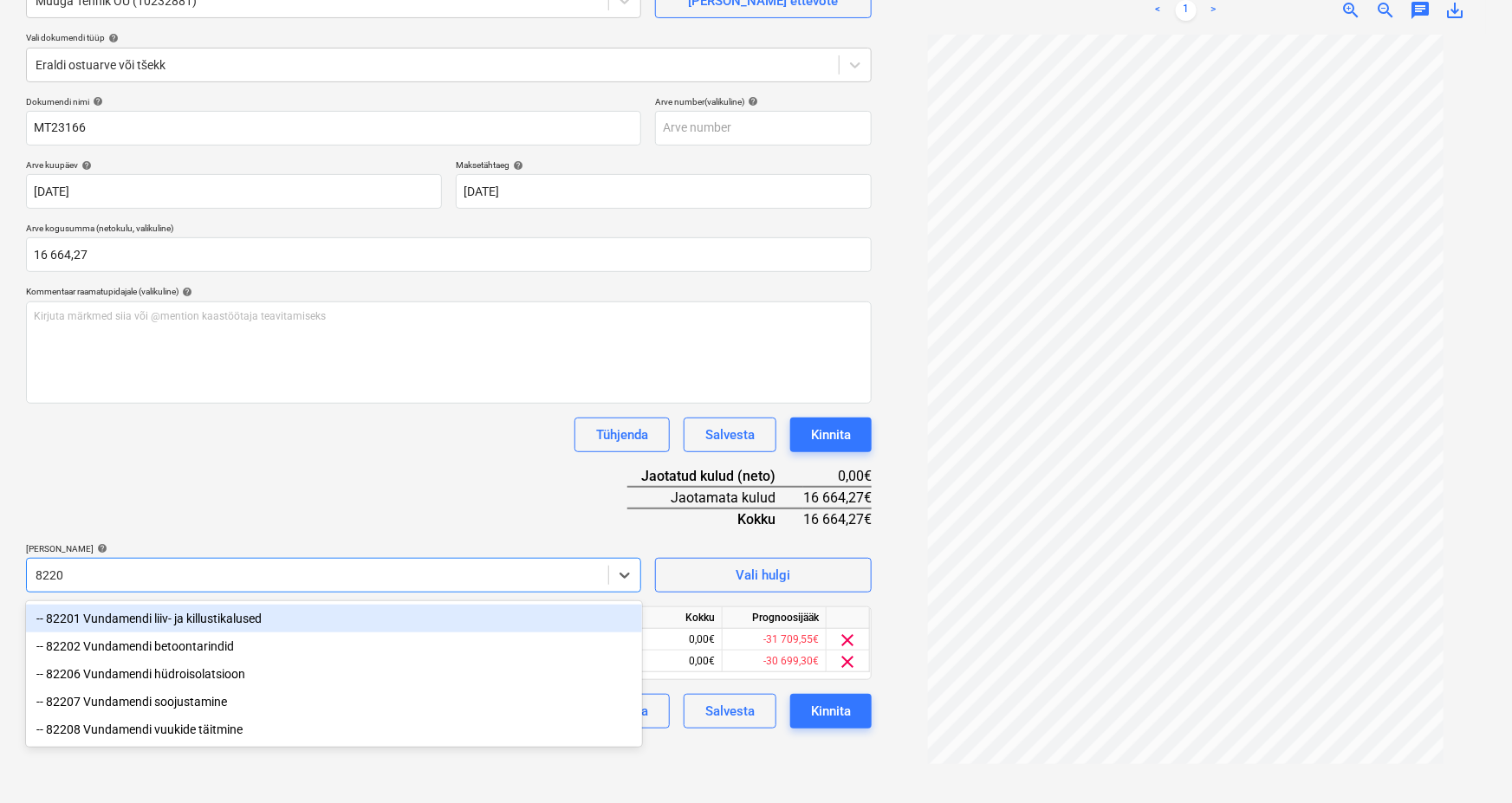
type input "82201"
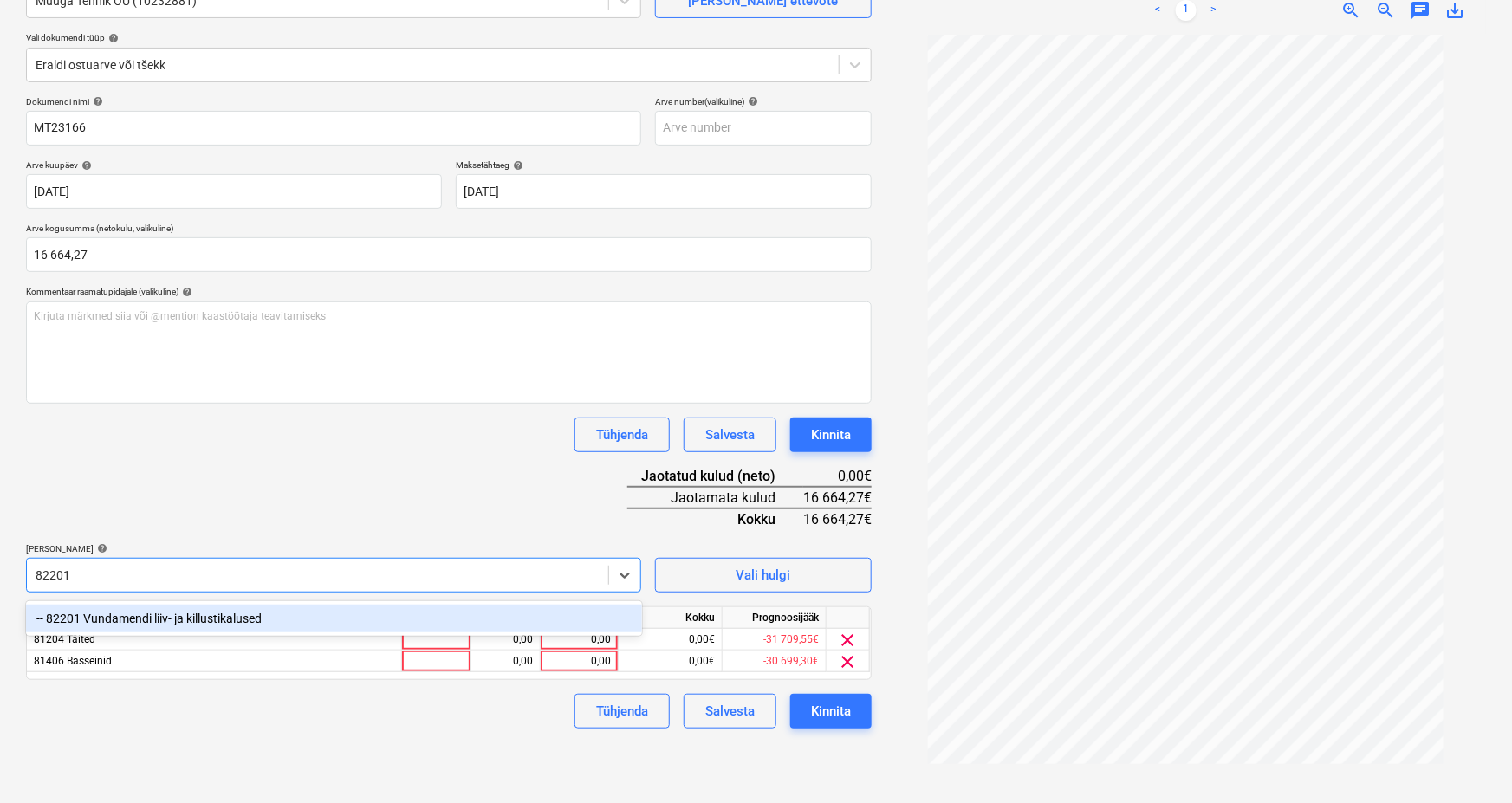
click at [94, 622] on div "-- 82201 Vundamendi liiv- ja killustikalused" at bounding box center [334, 619] width 616 height 28
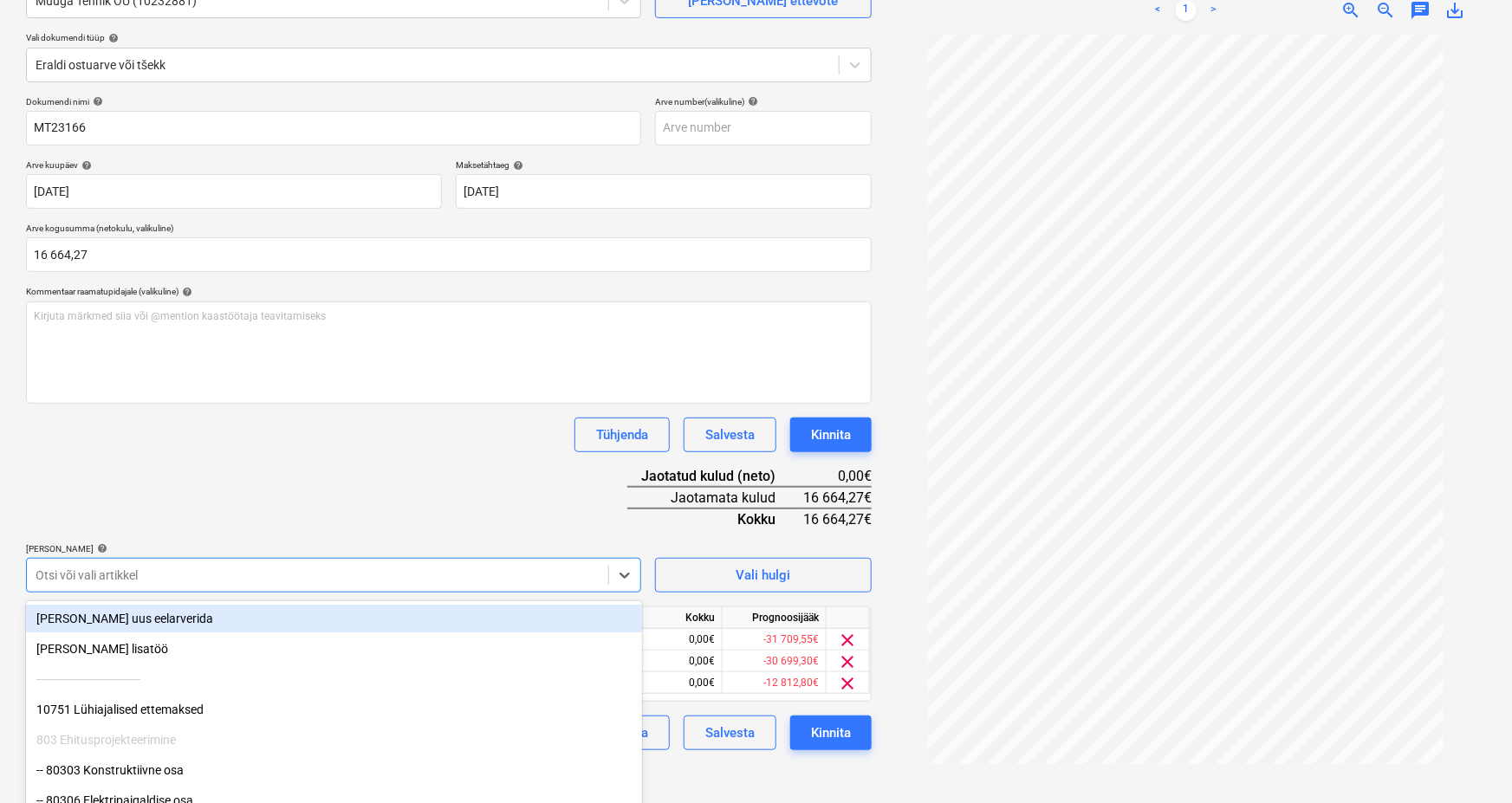
click at [175, 407] on div "Dokumendi nimi help MT23166 Arve number (valikuline) help Arve kuupäev help [DA…" at bounding box center [449, 423] width 846 height 654
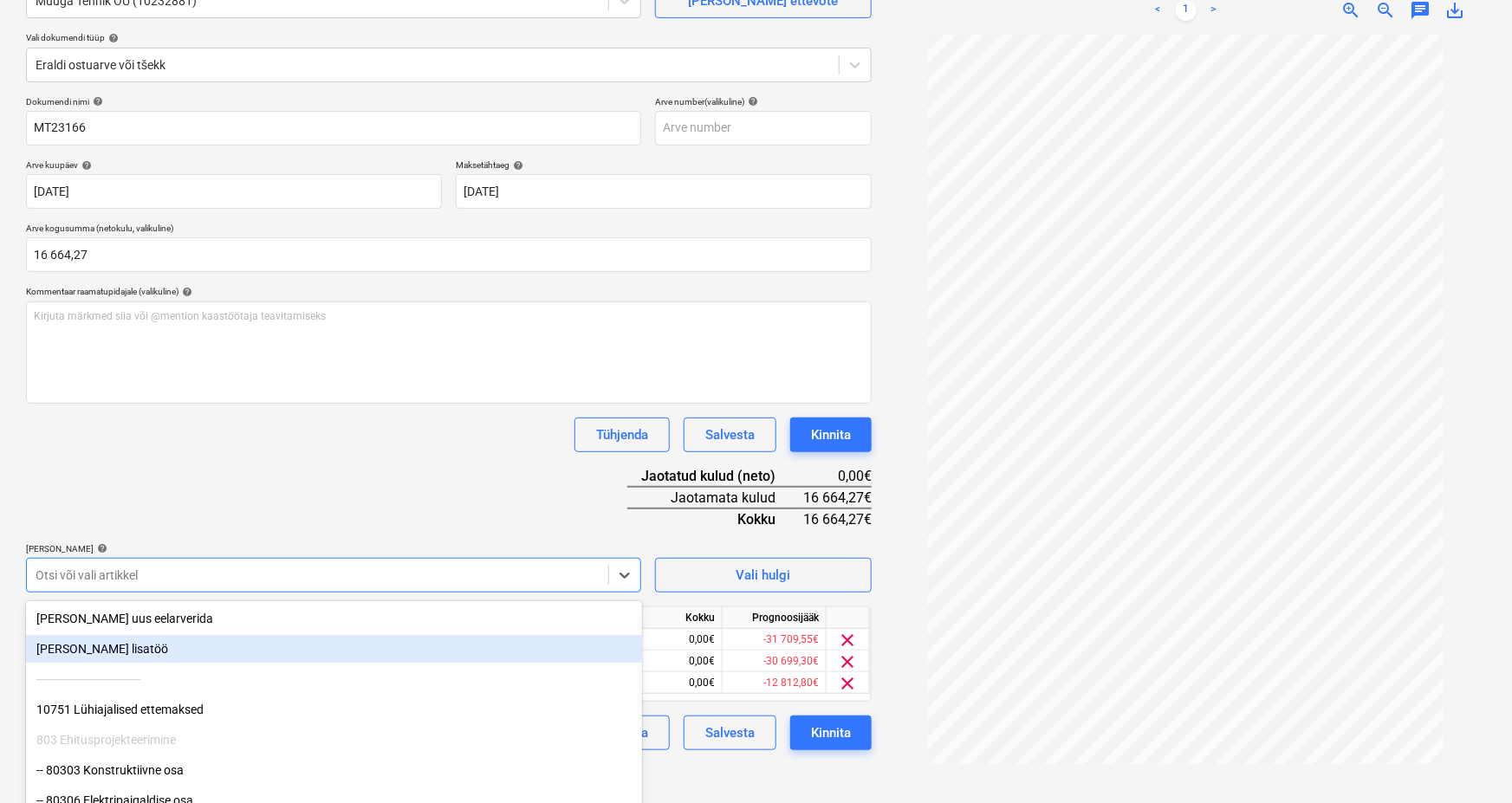
scroll to position [234, 0]
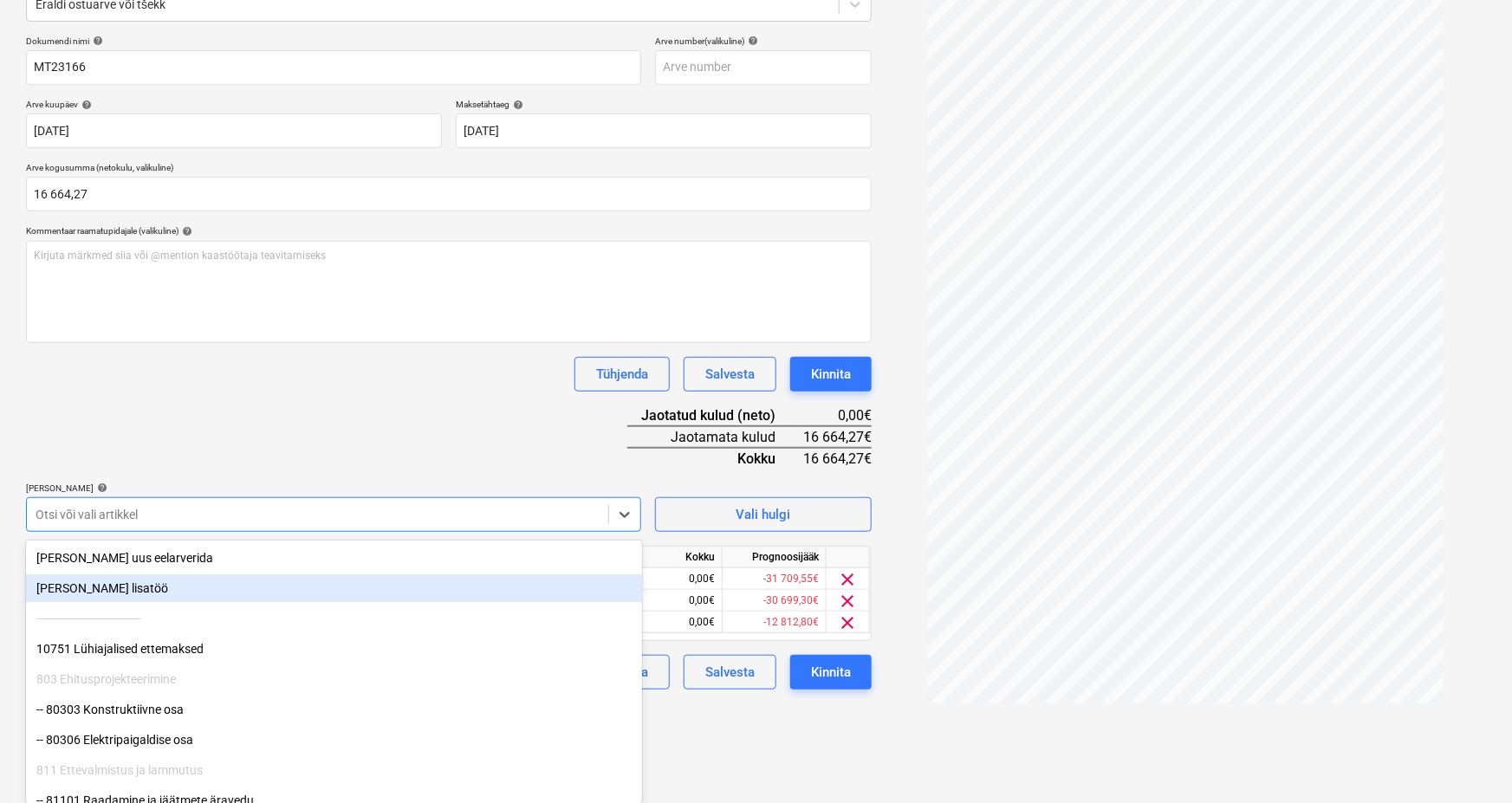
click at [80, 569] on body "Müük Projektid Kontaktid Koondarved Postkast format_size keyboard_arrow_down he…" at bounding box center [756, 167] width 1512 height 803
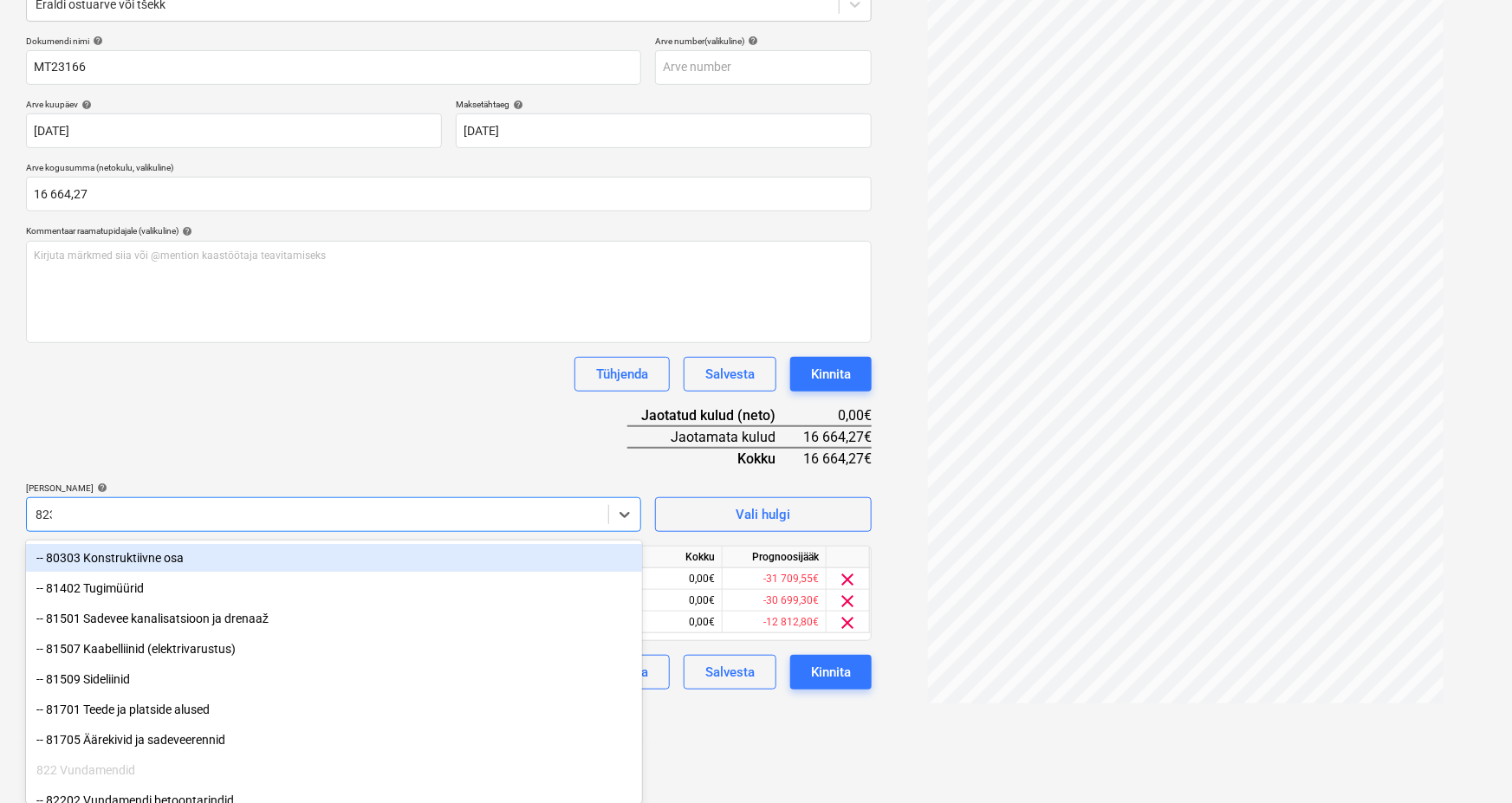
scroll to position [173, 0]
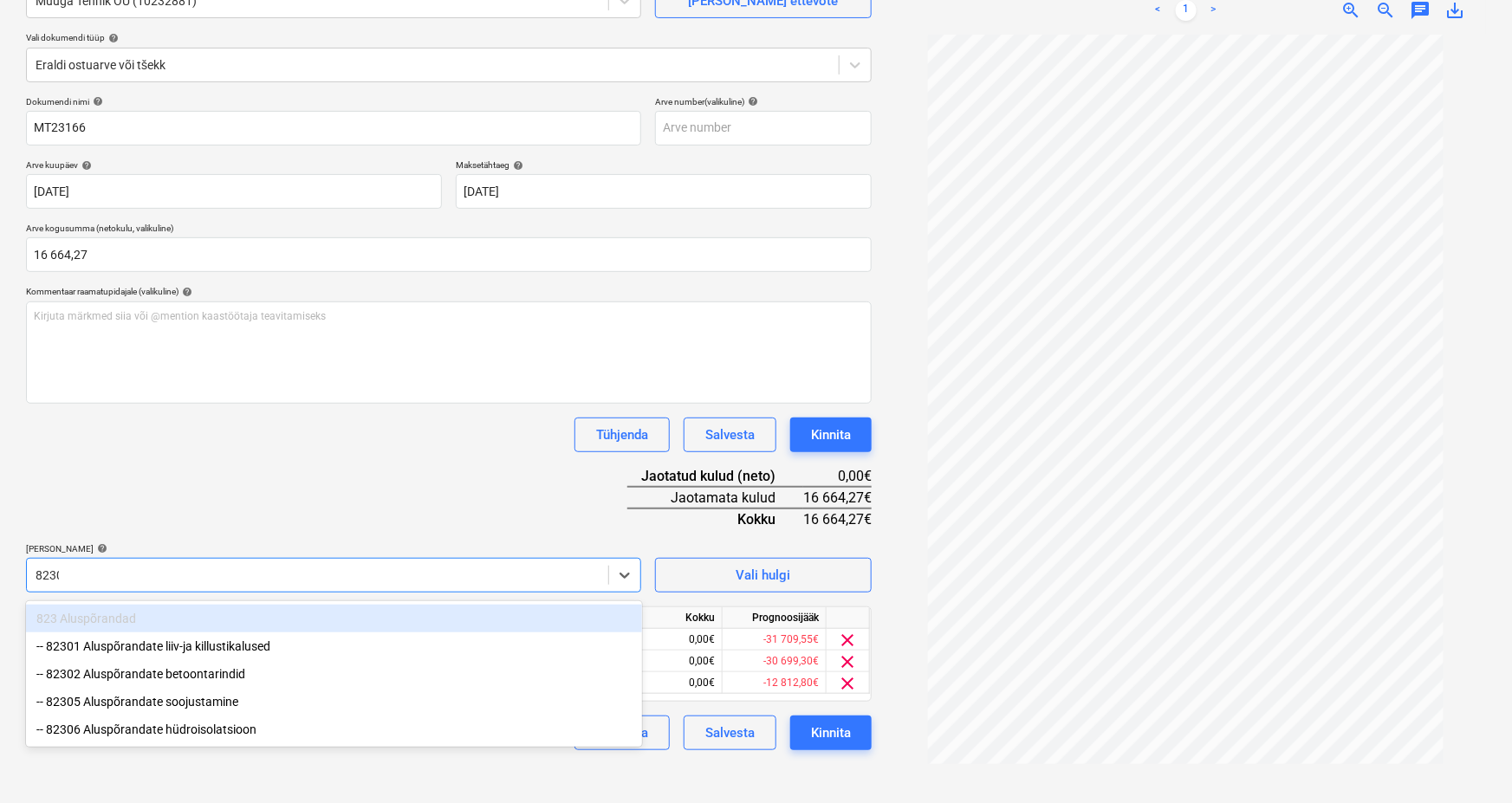
type input "82301"
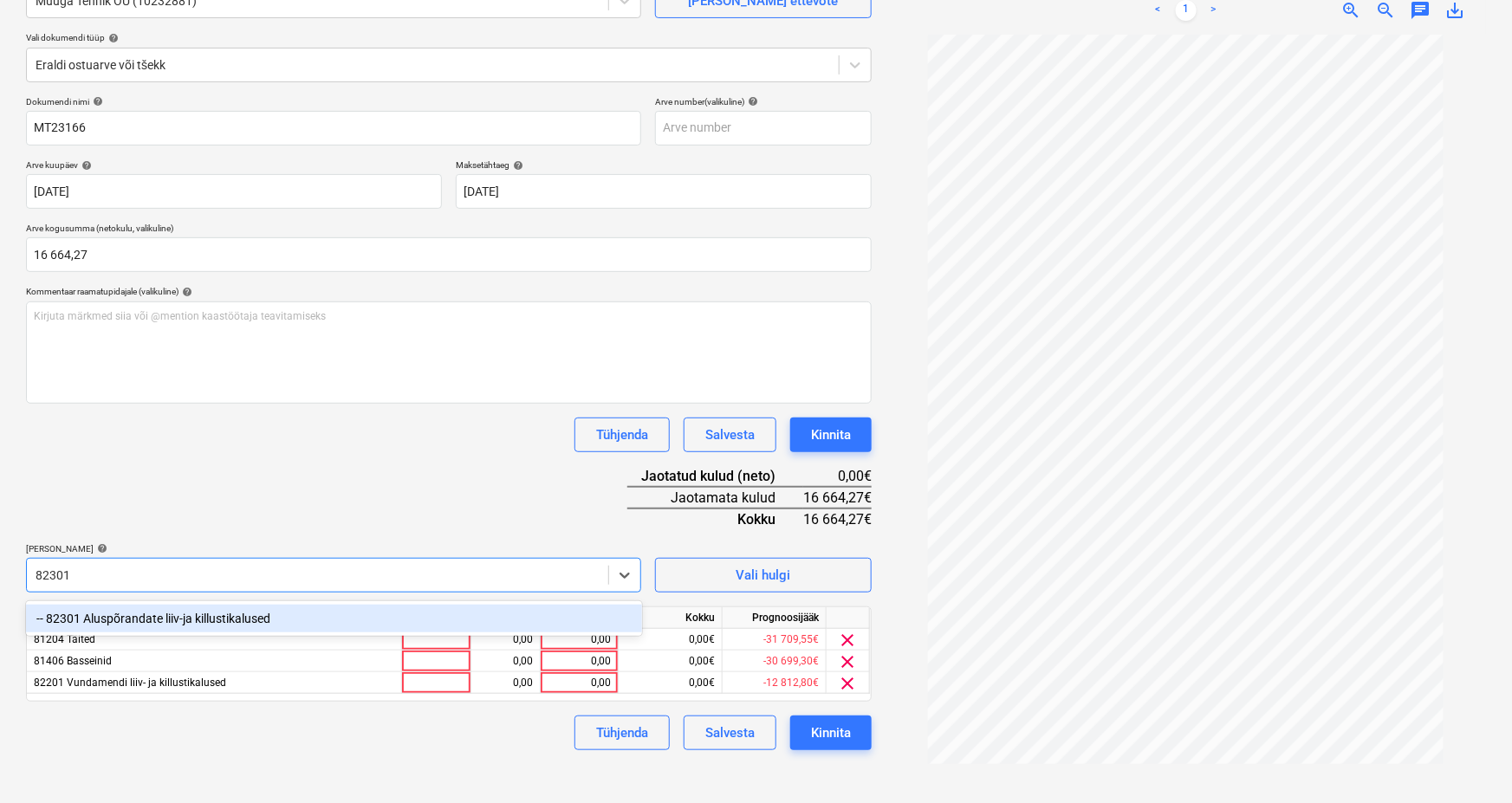
click at [130, 615] on div "-- 82301 Aluspõrandate liiv-ja killustikalused" at bounding box center [334, 619] width 616 height 28
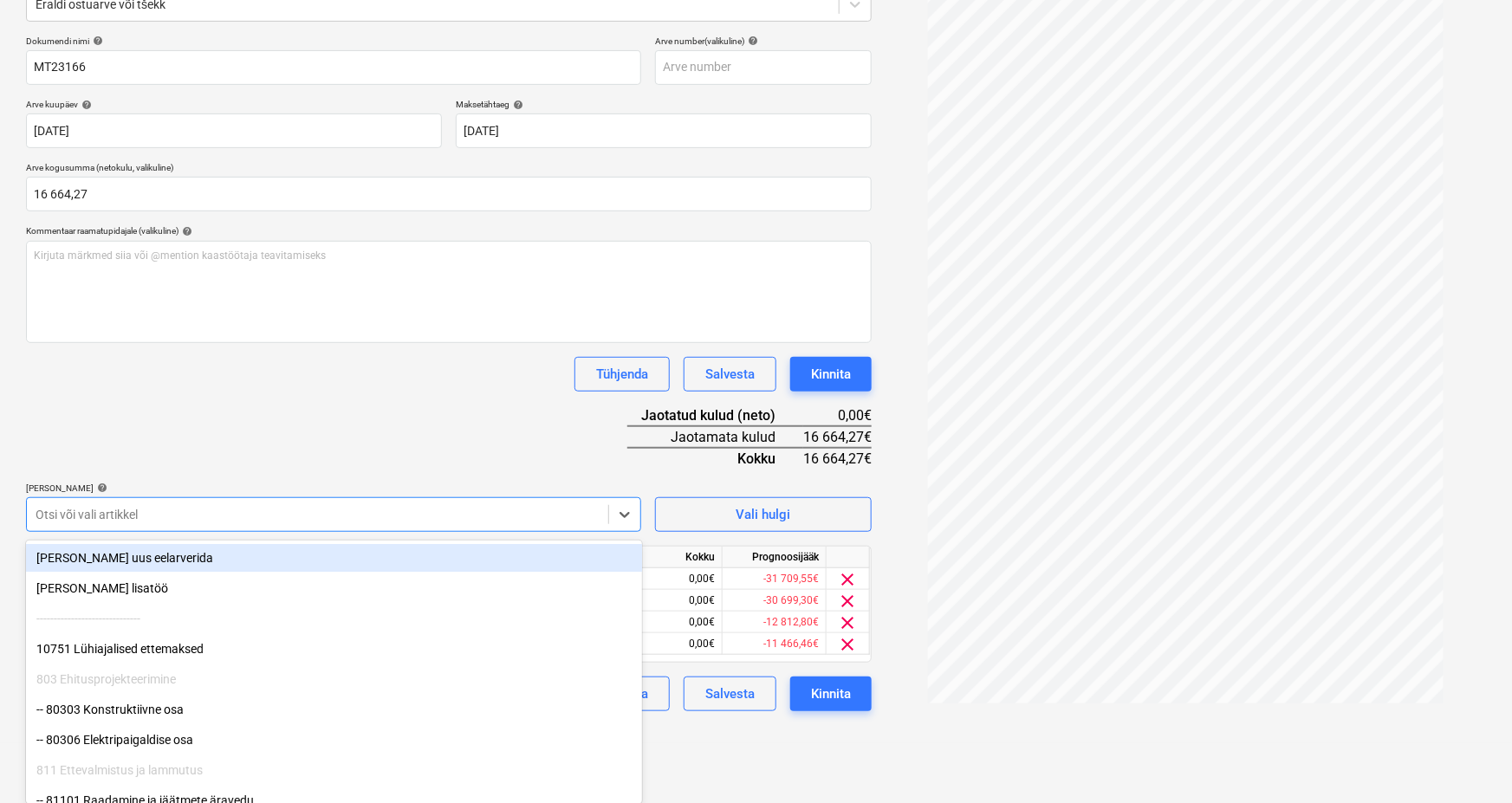
click at [213, 438] on div "Dokumendi nimi help MT23166 Arve number (valikuline) help Arve kuupäev help [DA…" at bounding box center [449, 373] width 846 height 676
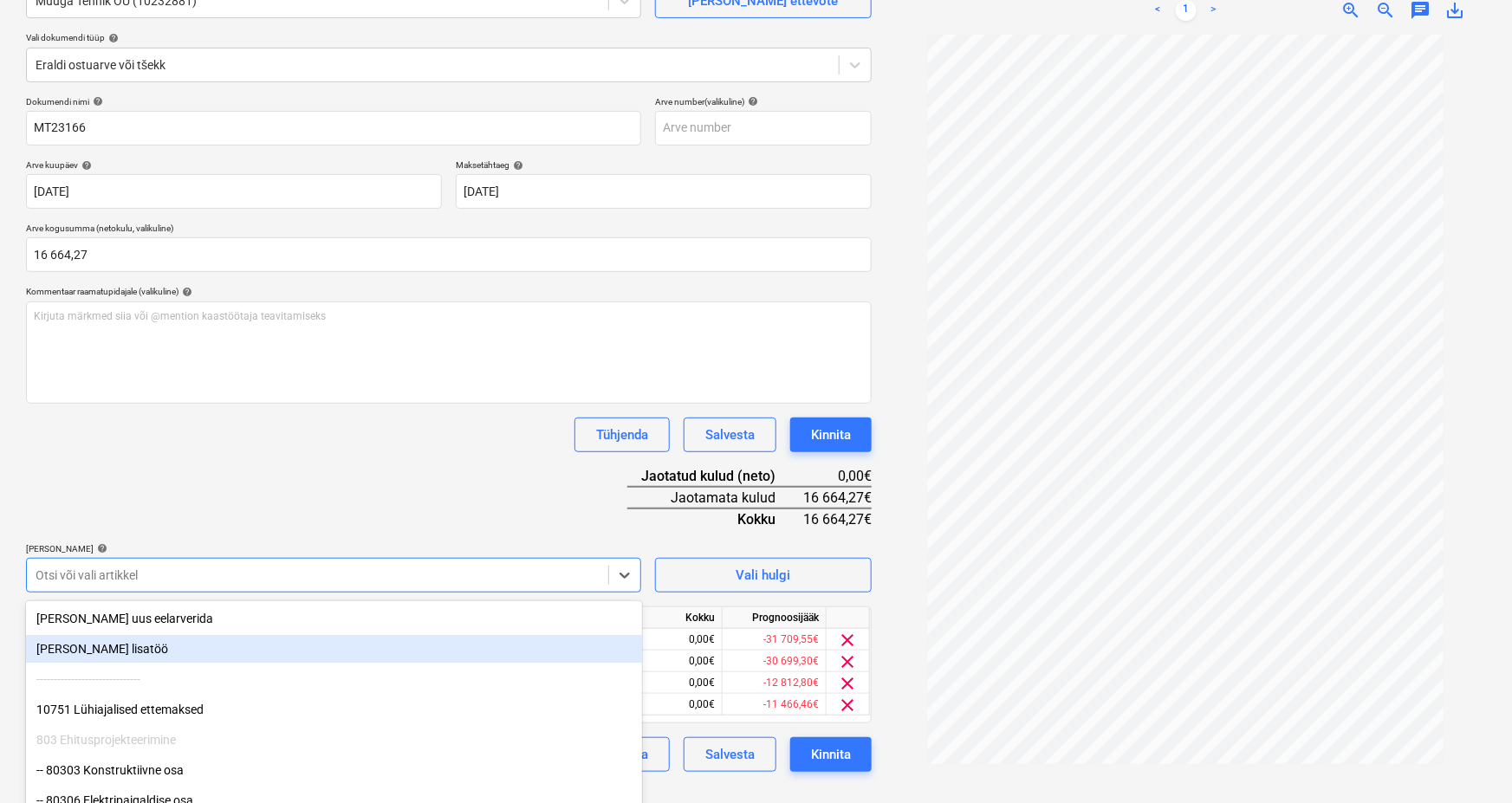
scroll to position [234, 0]
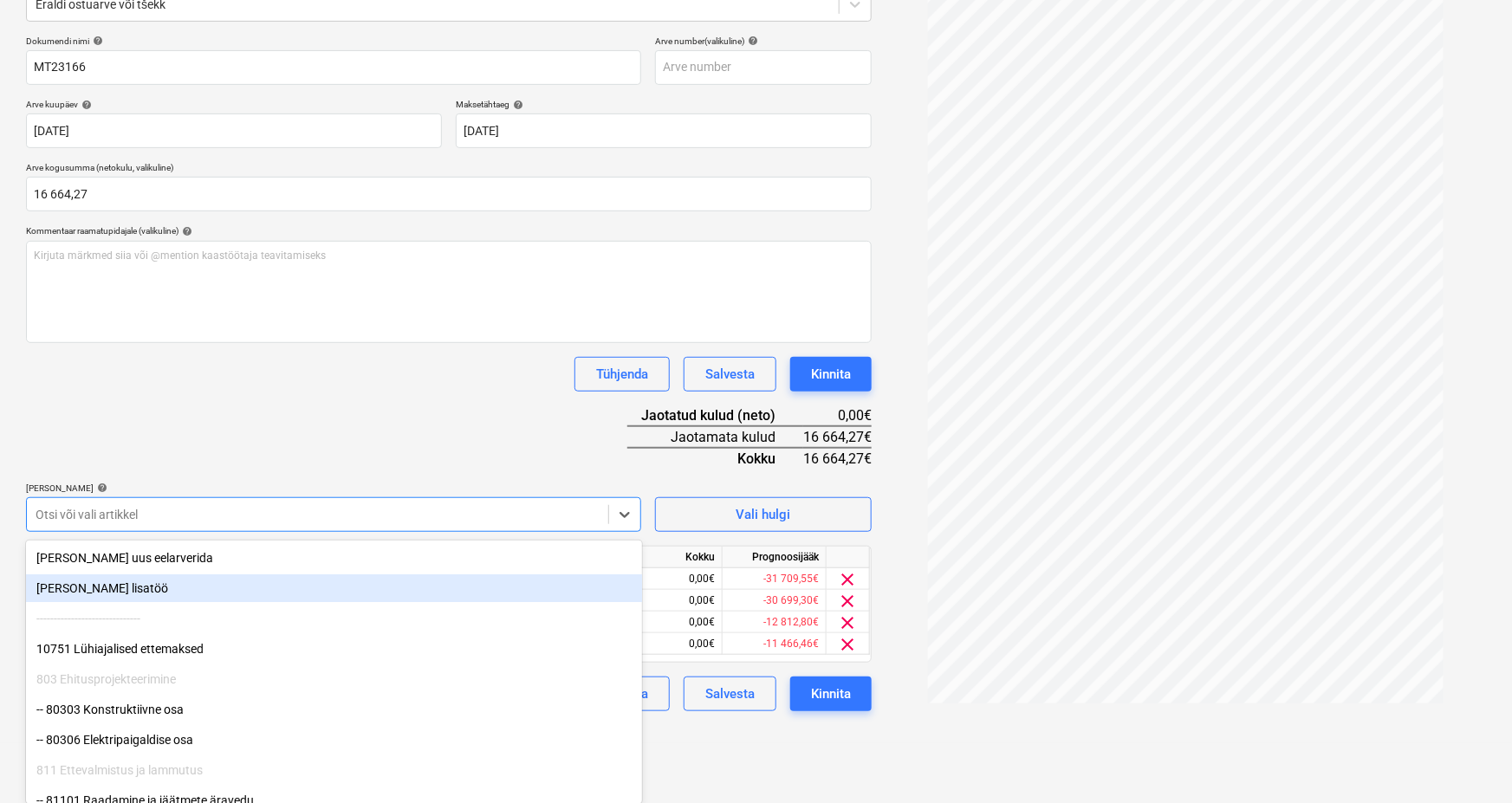
click at [70, 569] on body "Müük Projektid Kontaktid Koondarved Postkast format_size keyboard_arrow_down he…" at bounding box center [756, 167] width 1512 height 803
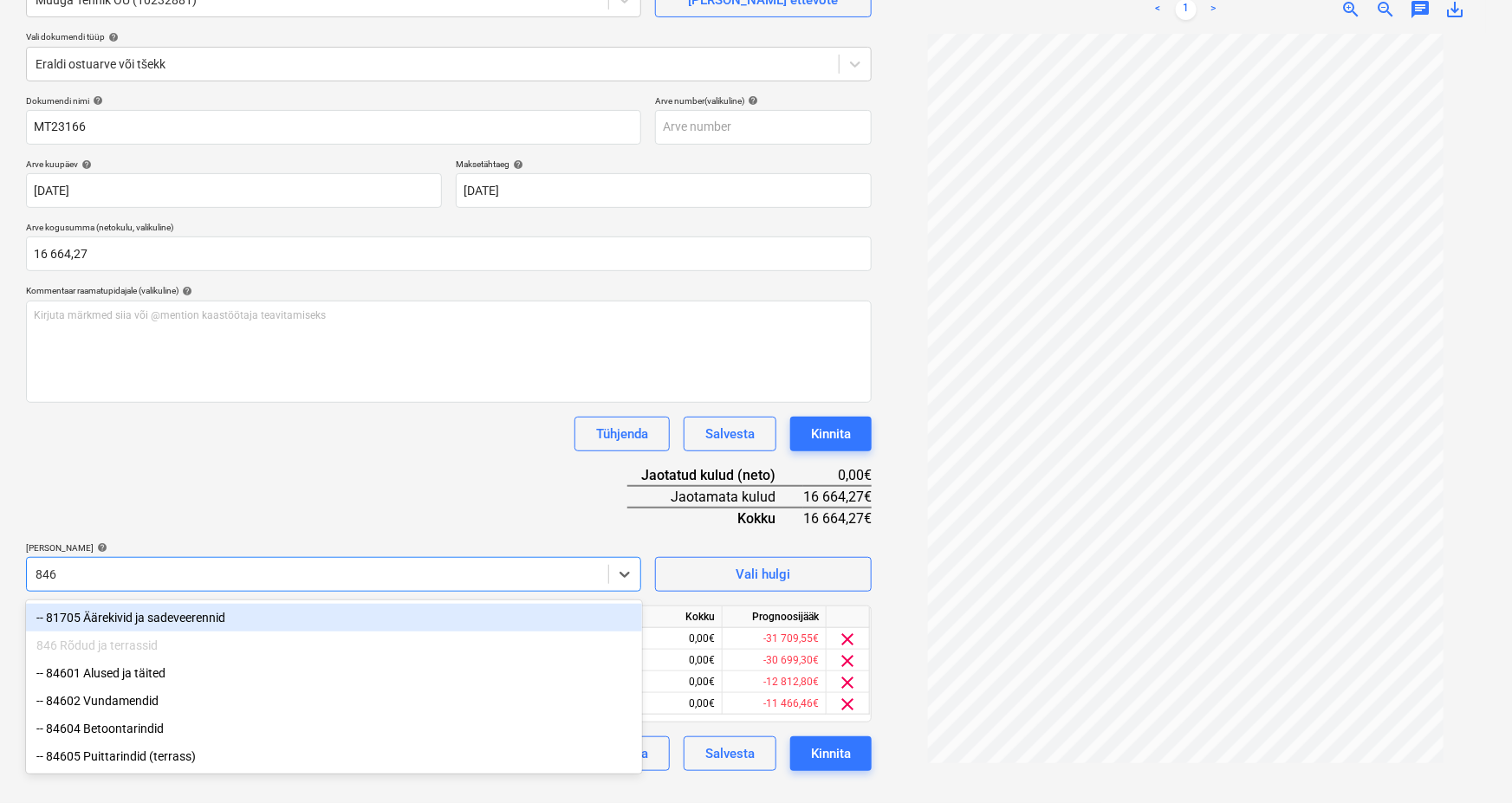
scroll to position [173, 0]
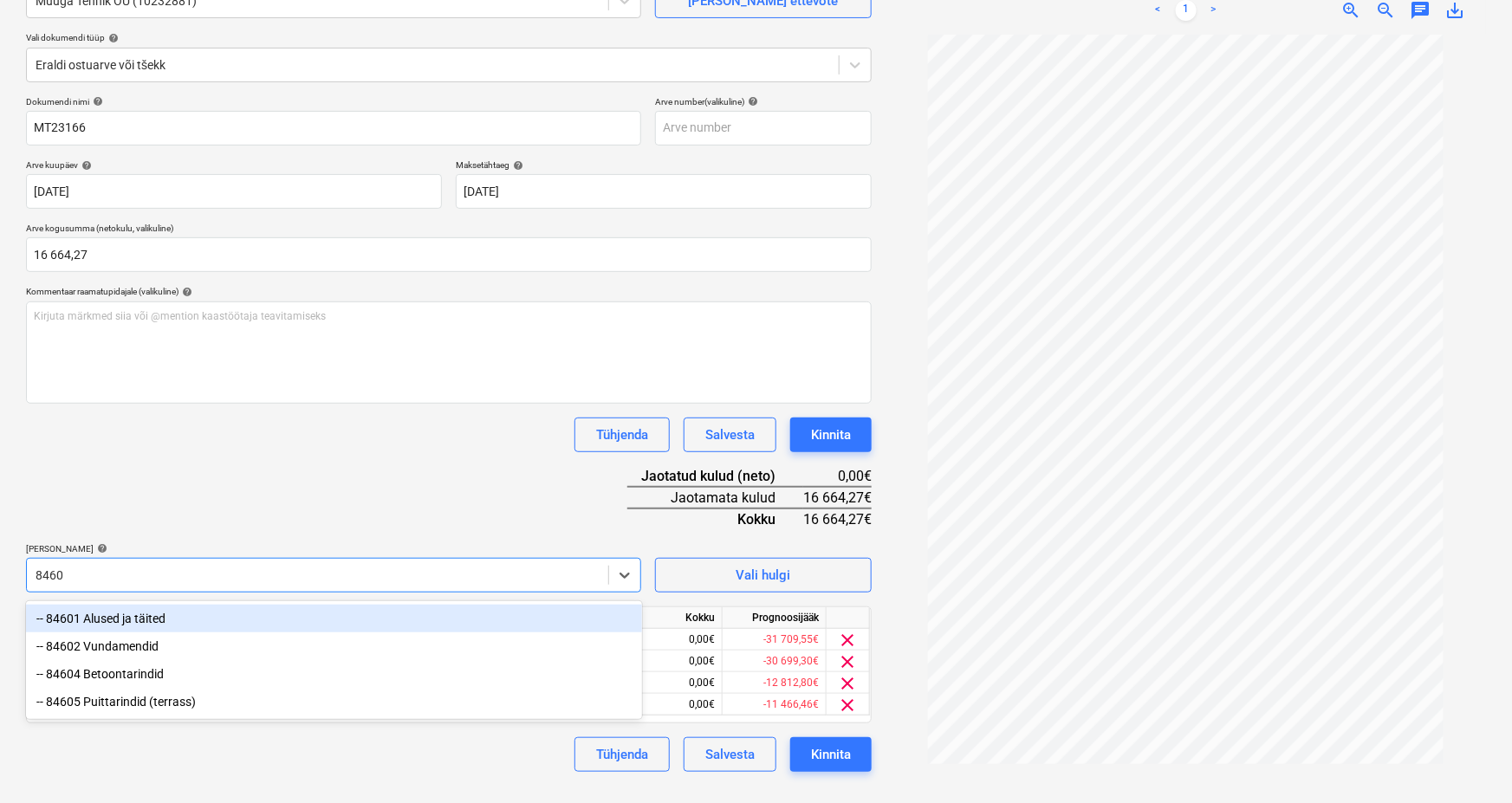
type input "84601"
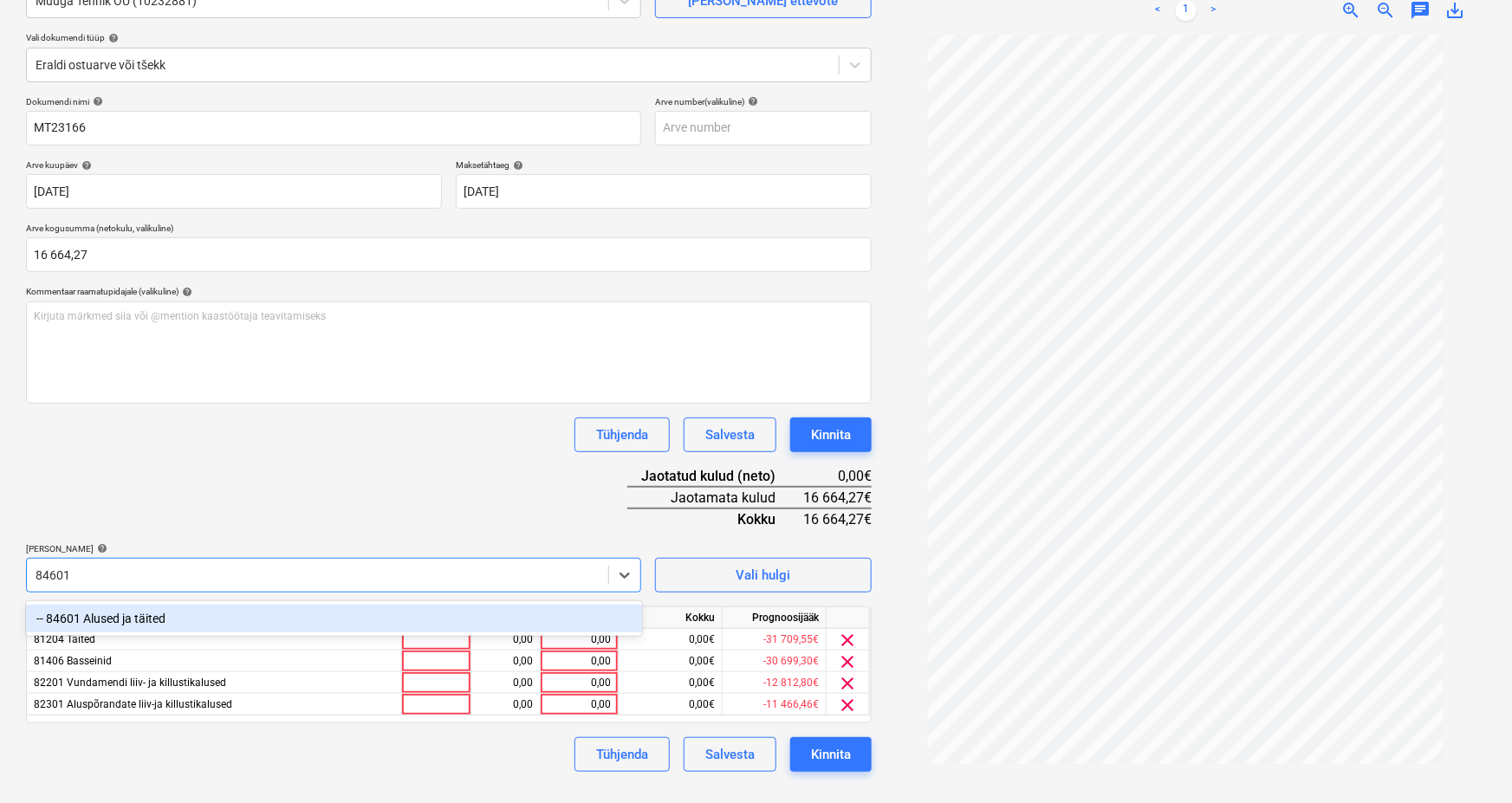
click at [98, 626] on div "-- 84601 Alused ja täited" at bounding box center [334, 619] width 616 height 28
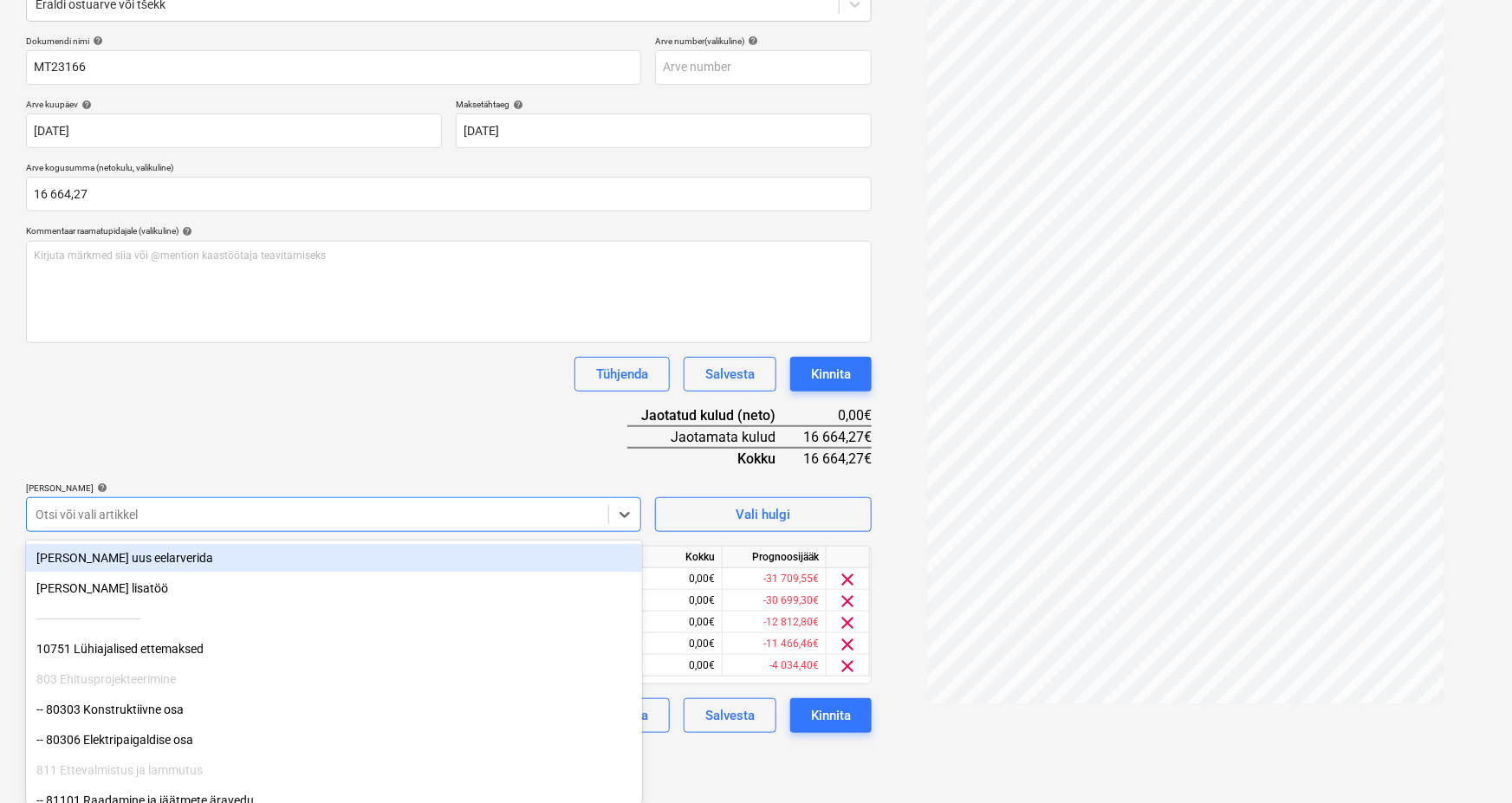
click at [218, 414] on div "Dokumendi nimi help MT23166 Arve number (valikuline) help Arve kuupäev help [DA…" at bounding box center [449, 384] width 846 height 698
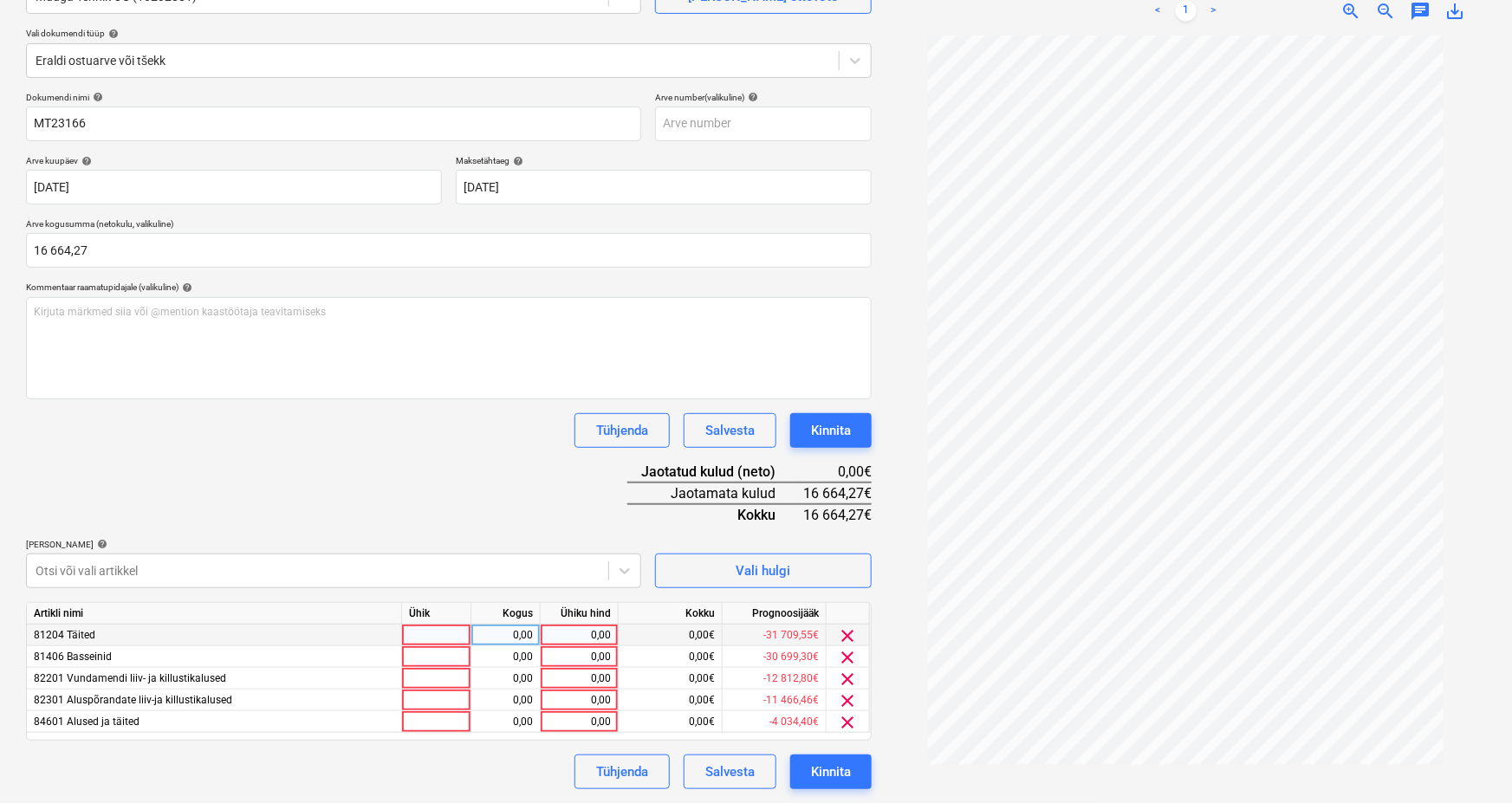
click at [455, 633] on div at bounding box center [437, 636] width 69 height 22
type input "tk"
click at [449, 654] on div at bounding box center [437, 657] width 69 height 22
type input "tk"
click at [443, 684] on div at bounding box center [437, 679] width 69 height 22
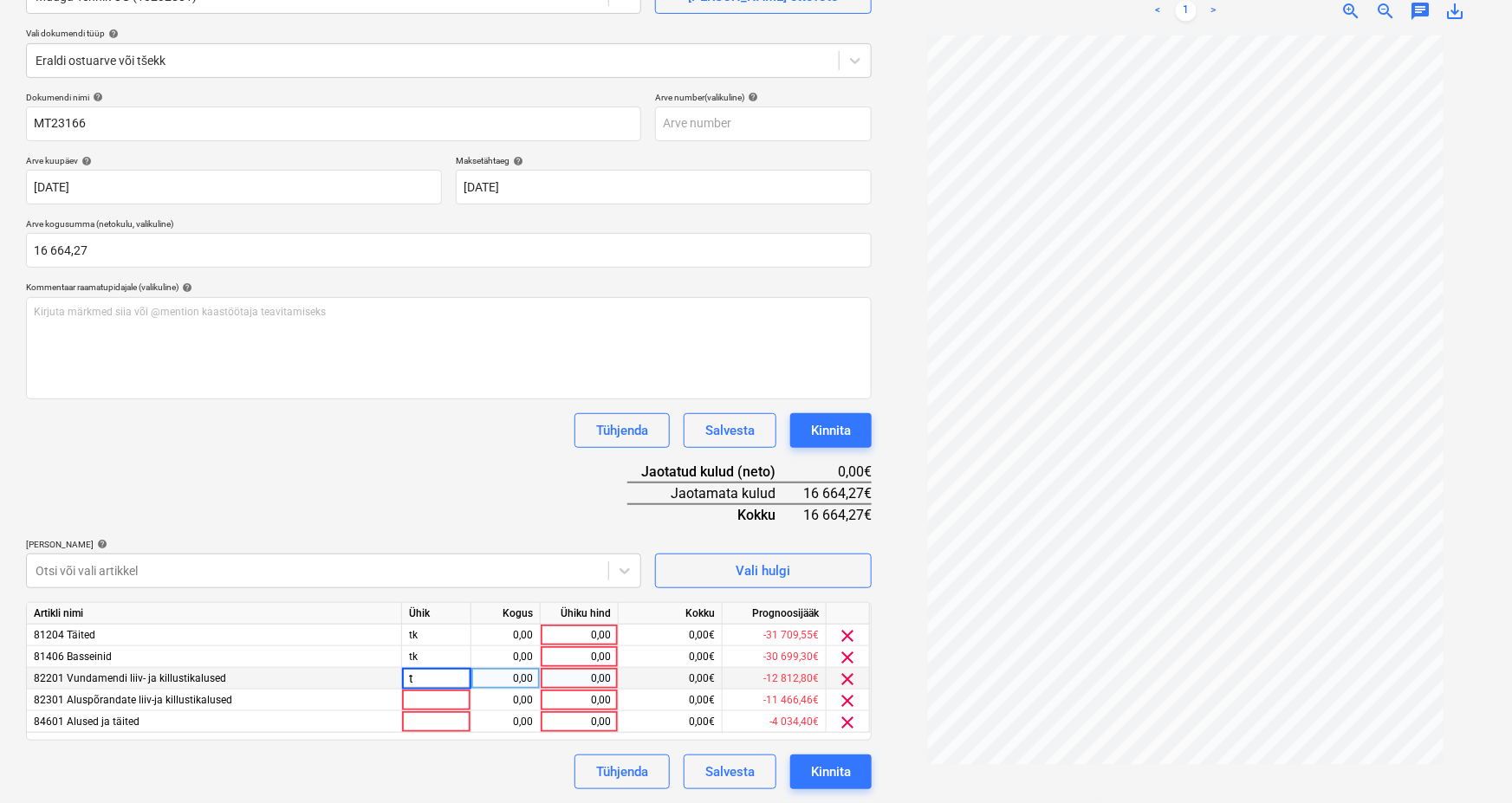
type input "tk"
click at [440, 698] on div at bounding box center [437, 701] width 69 height 22
type input "tk"
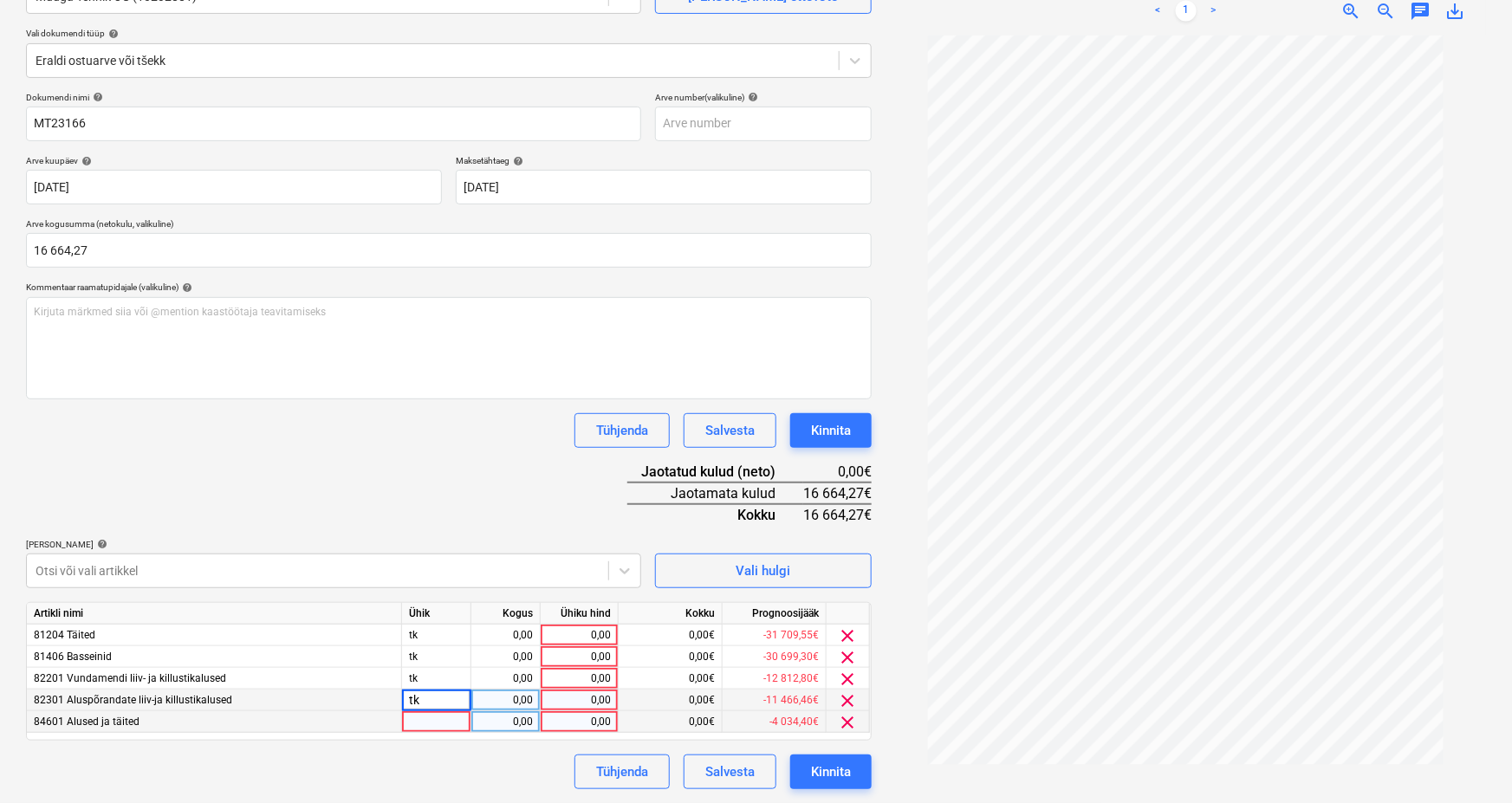
click at [426, 722] on div at bounding box center [437, 723] width 69 height 22
type input "tk"
click at [508, 636] on div "0,00" at bounding box center [505, 636] width 54 height 22
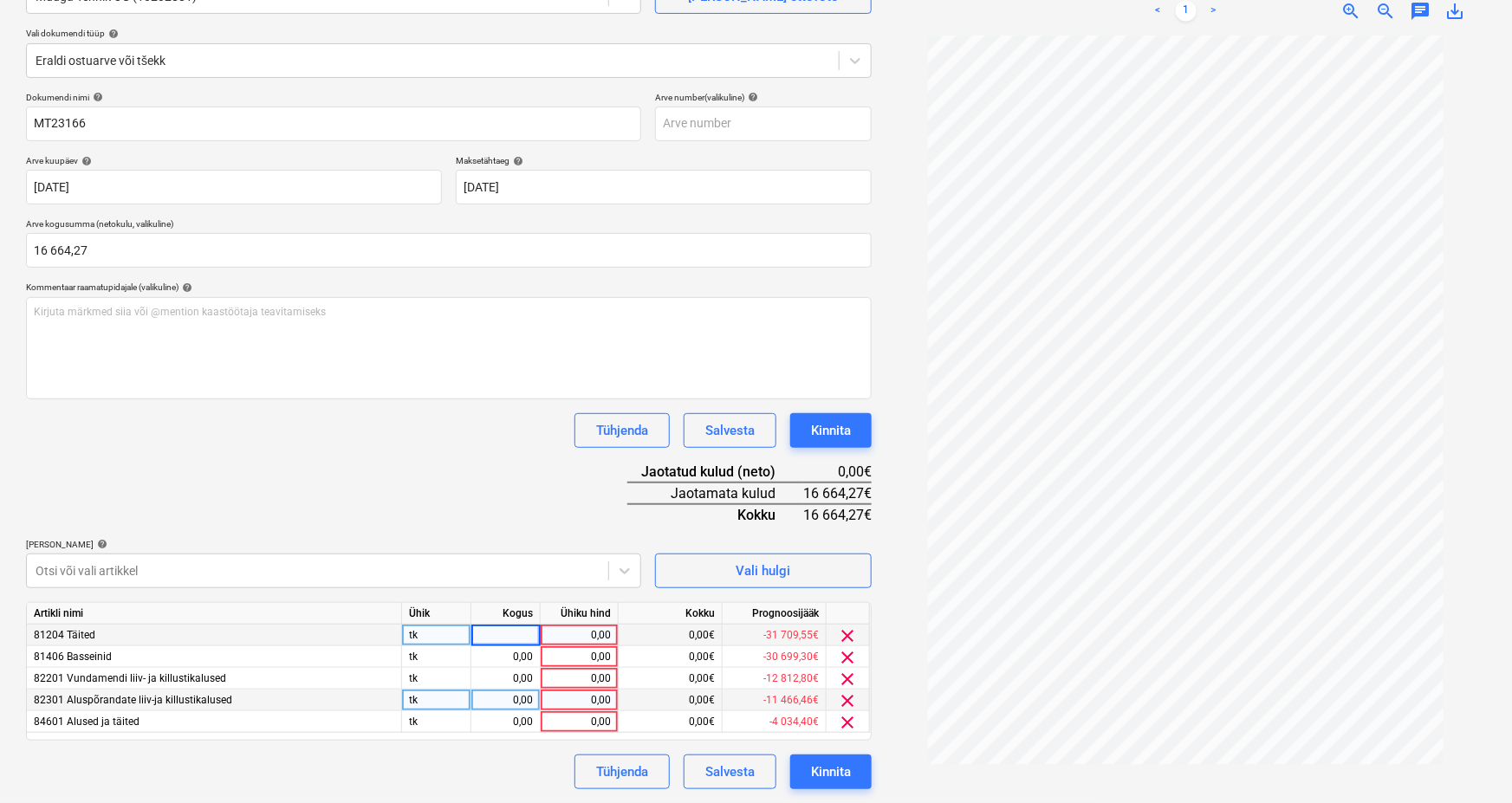
type input "1"
click at [508, 655] on div "0,00" at bounding box center [505, 657] width 54 height 22
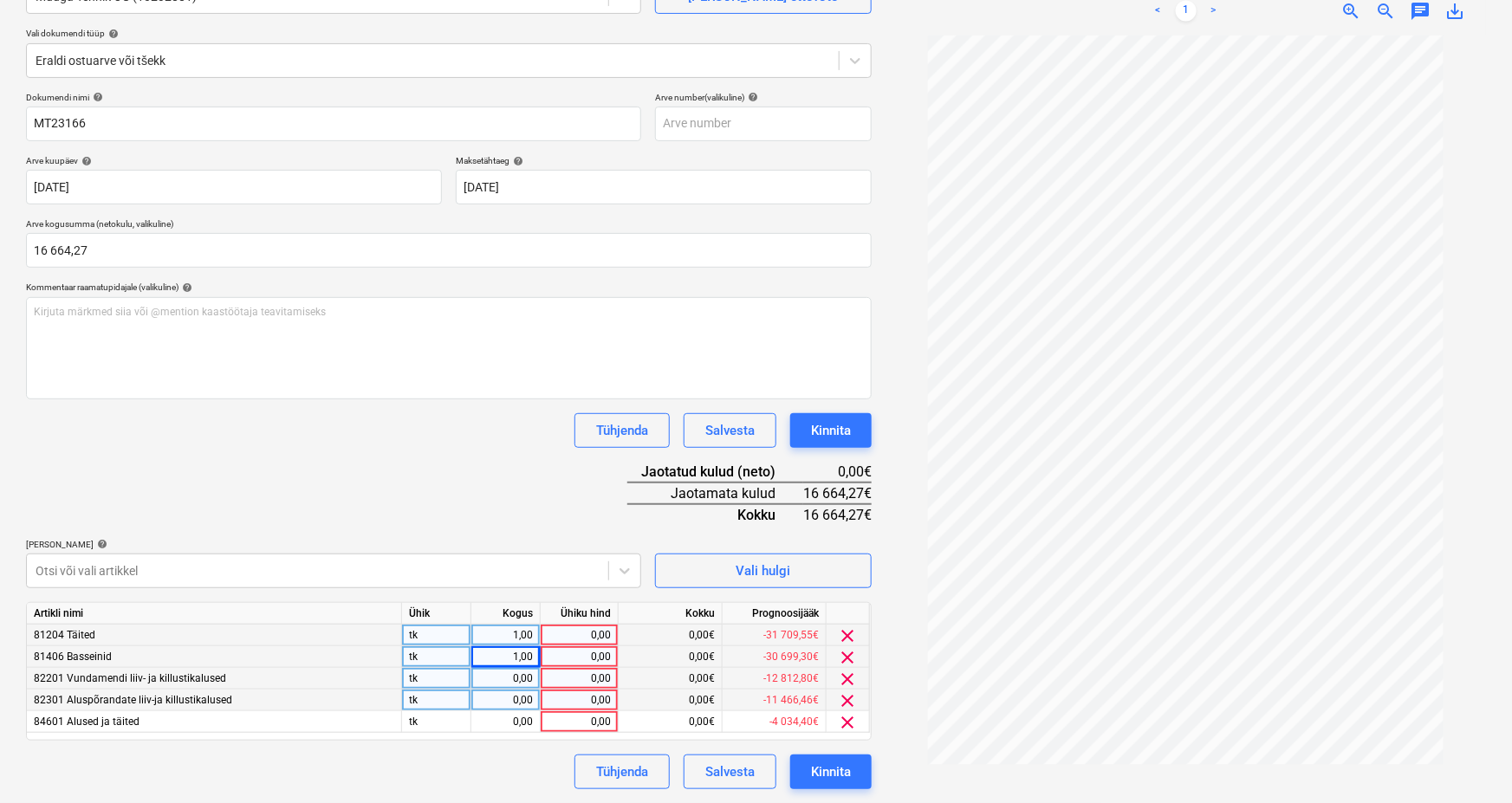
click at [505, 677] on div "0,00" at bounding box center [505, 679] width 54 height 22
click at [504, 698] on div "0,00" at bounding box center [505, 701] width 54 height 22
type input "1"
click at [507, 724] on div "0,00" at bounding box center [505, 723] width 54 height 22
type input "1"
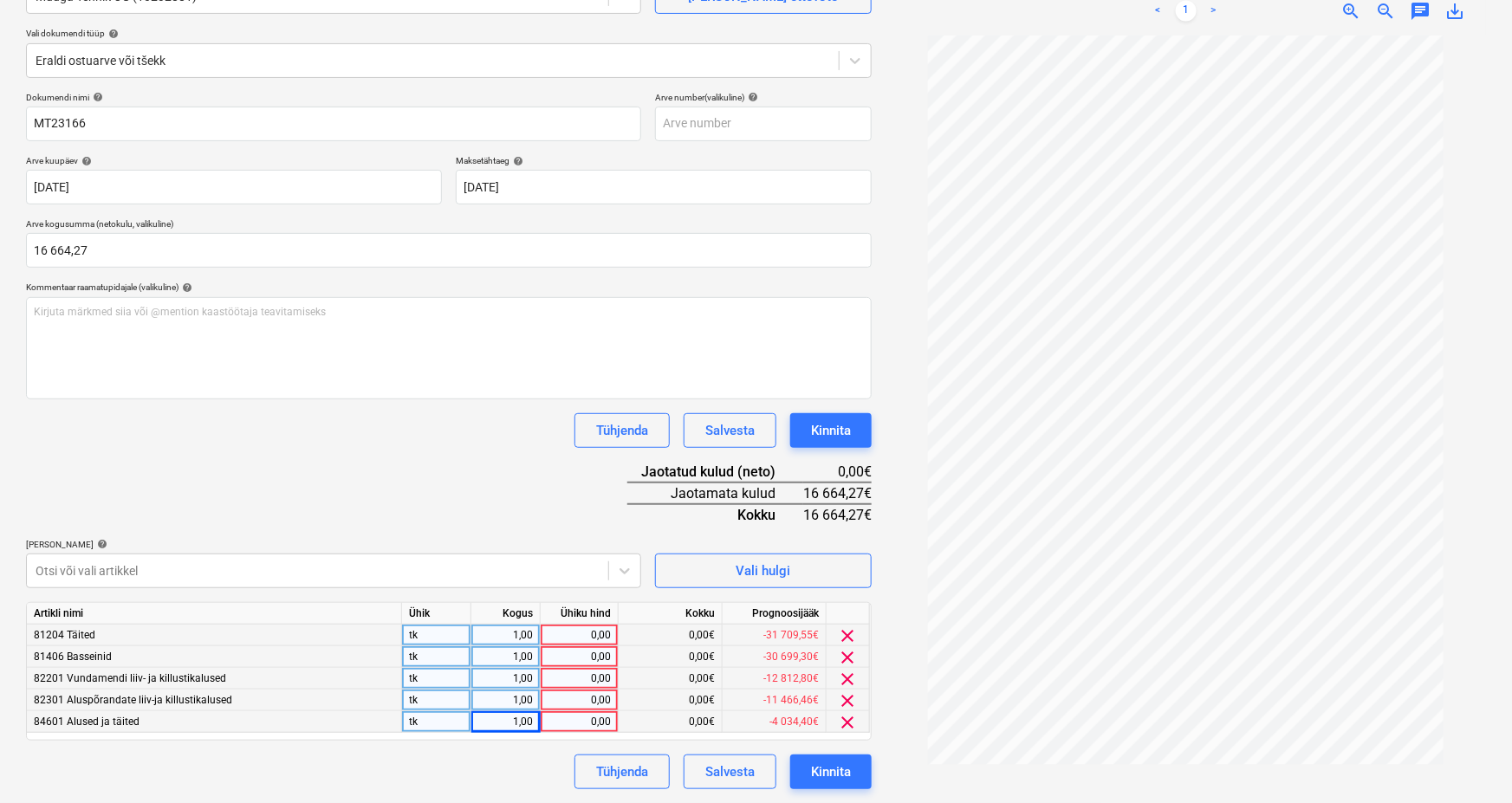
click at [482, 760] on div "Tühjenda Salvesta Kinnita" at bounding box center [449, 771] width 846 height 35
click at [584, 639] on div "0,00" at bounding box center [579, 636] width 63 height 22
type input "8960,29"
click at [390, 478] on div "Dokumendi nimi help MT23166 Arve number (valikuline) help Arve kuupäev help [DA…" at bounding box center [449, 441] width 846 height 698
click at [589, 658] on div "0,00" at bounding box center [579, 657] width 63 height 22
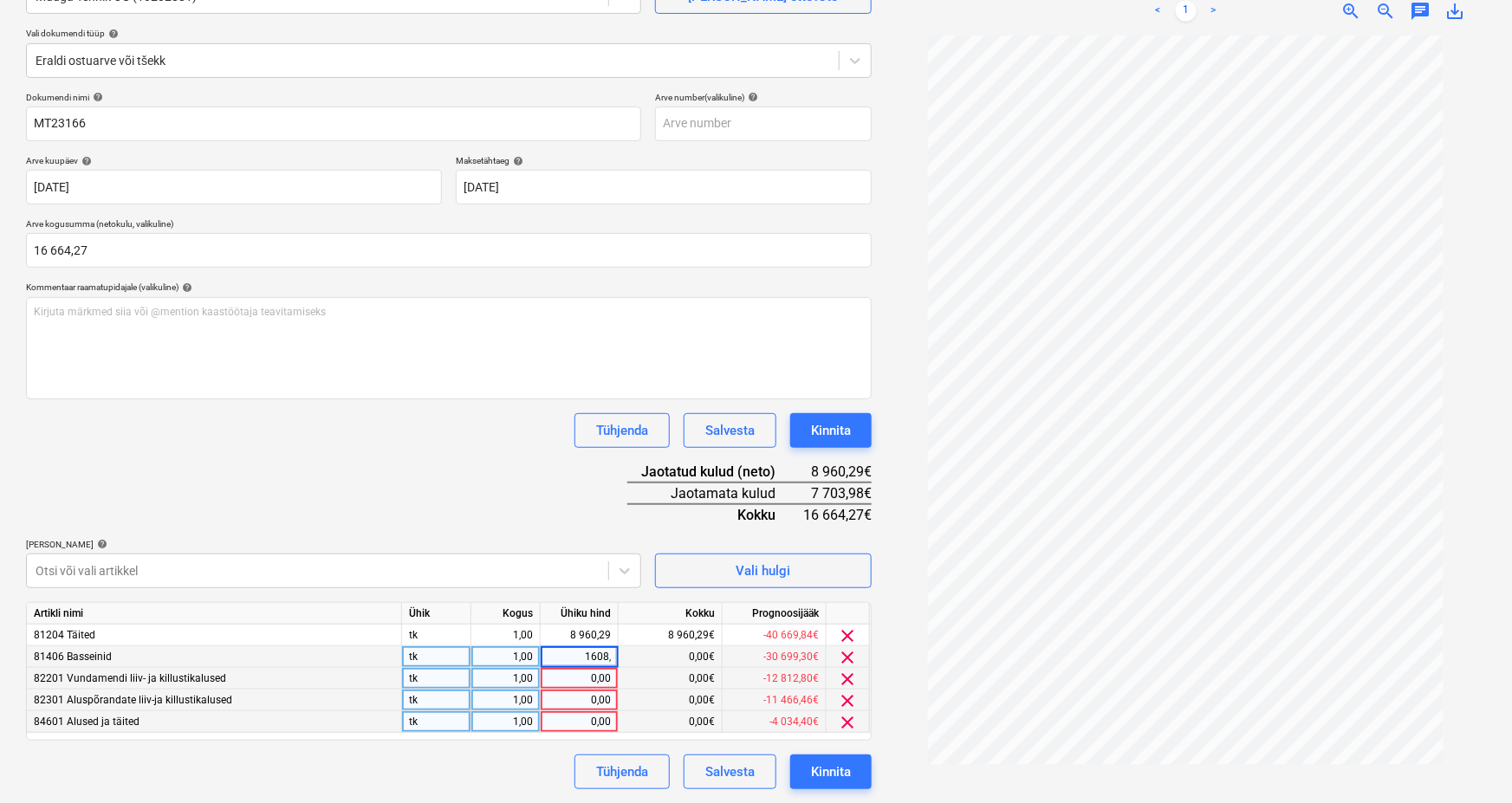
type input "1608,2"
click at [532, 496] on div "Dokumendi nimi help MT23166 Arve number (valikuline) help Arve kuupäev help [DA…" at bounding box center [449, 441] width 846 height 698
click at [563, 676] on div "0,00" at bounding box center [579, 679] width 63 height 22
type input "96"
click at [504, 496] on div "Dokumendi nimi help MT23166 Arve number (valikuline) help Arve kuupäev help [DA…" at bounding box center [449, 441] width 846 height 698
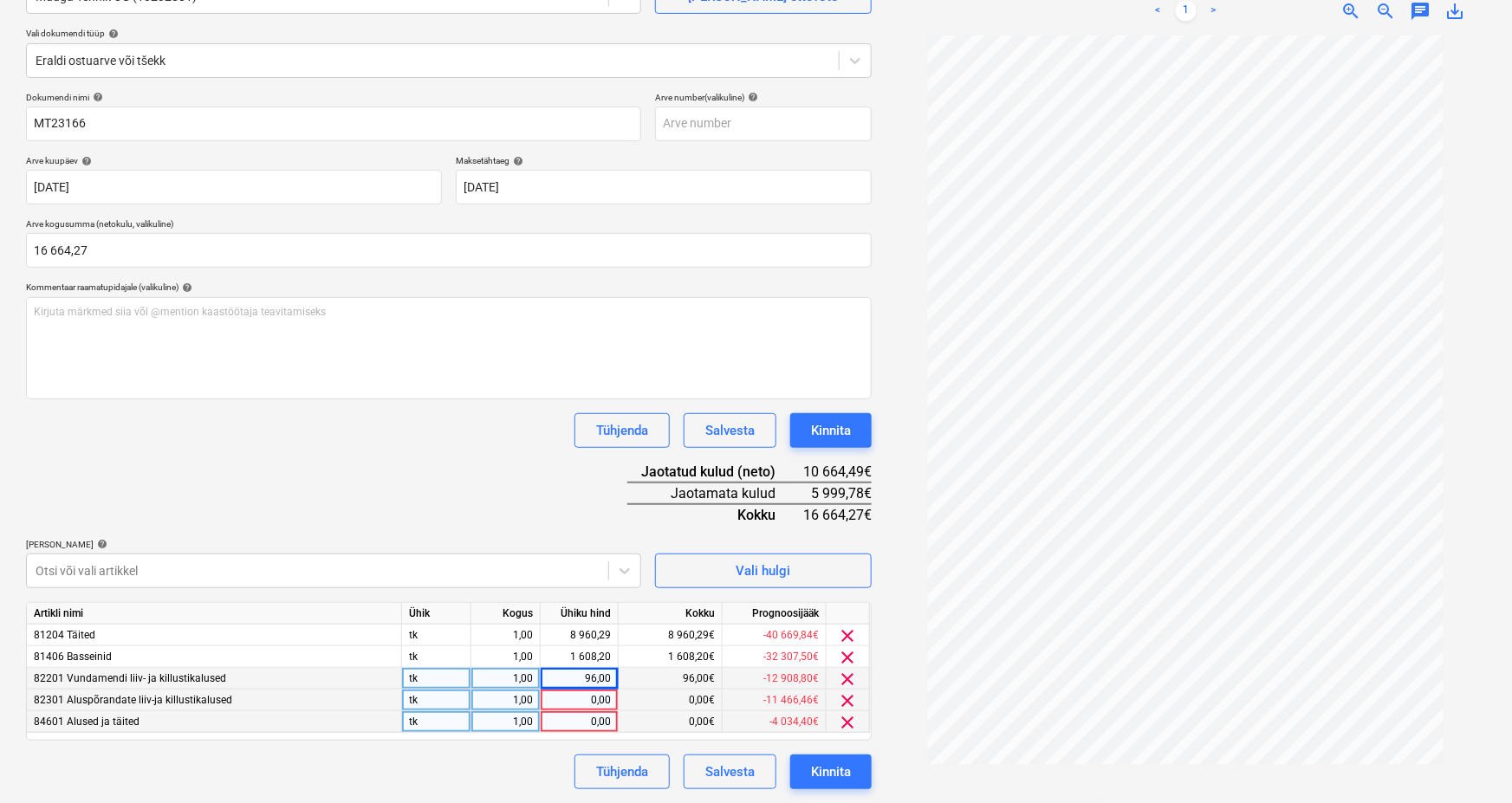
click at [579, 702] on div "0,00" at bounding box center [579, 701] width 63 height 22
type input "4757,28"
click at [580, 723] on div "0,00" at bounding box center [579, 723] width 63 height 22
click at [591, 726] on div "0,00" at bounding box center [579, 723] width 63 height 22
type input "1242,5"
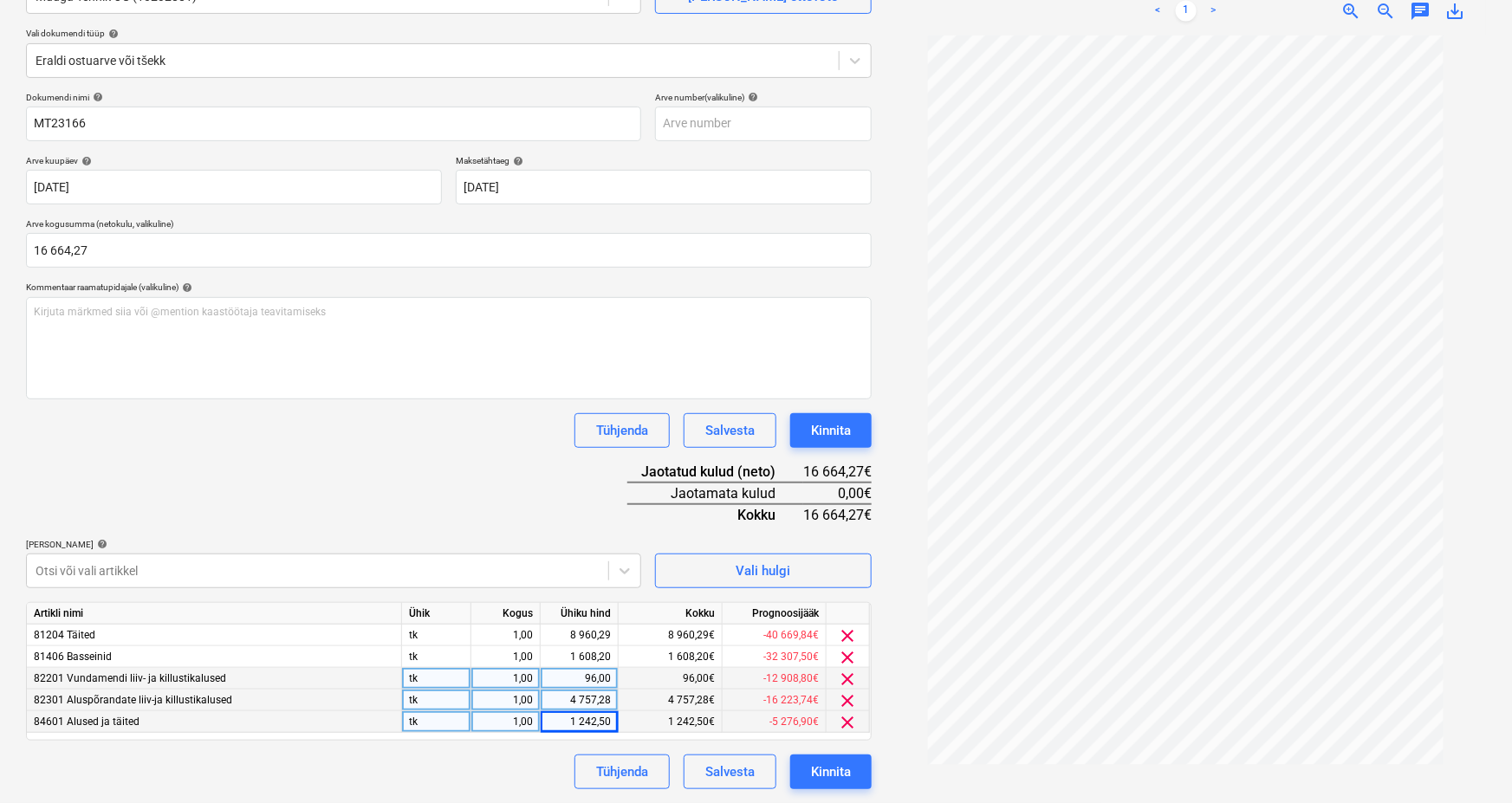
click at [434, 780] on div "Tühjenda Salvesta Kinnita" at bounding box center [449, 771] width 846 height 35
click at [844, 767] on div "Kinnita" at bounding box center [831, 771] width 40 height 23
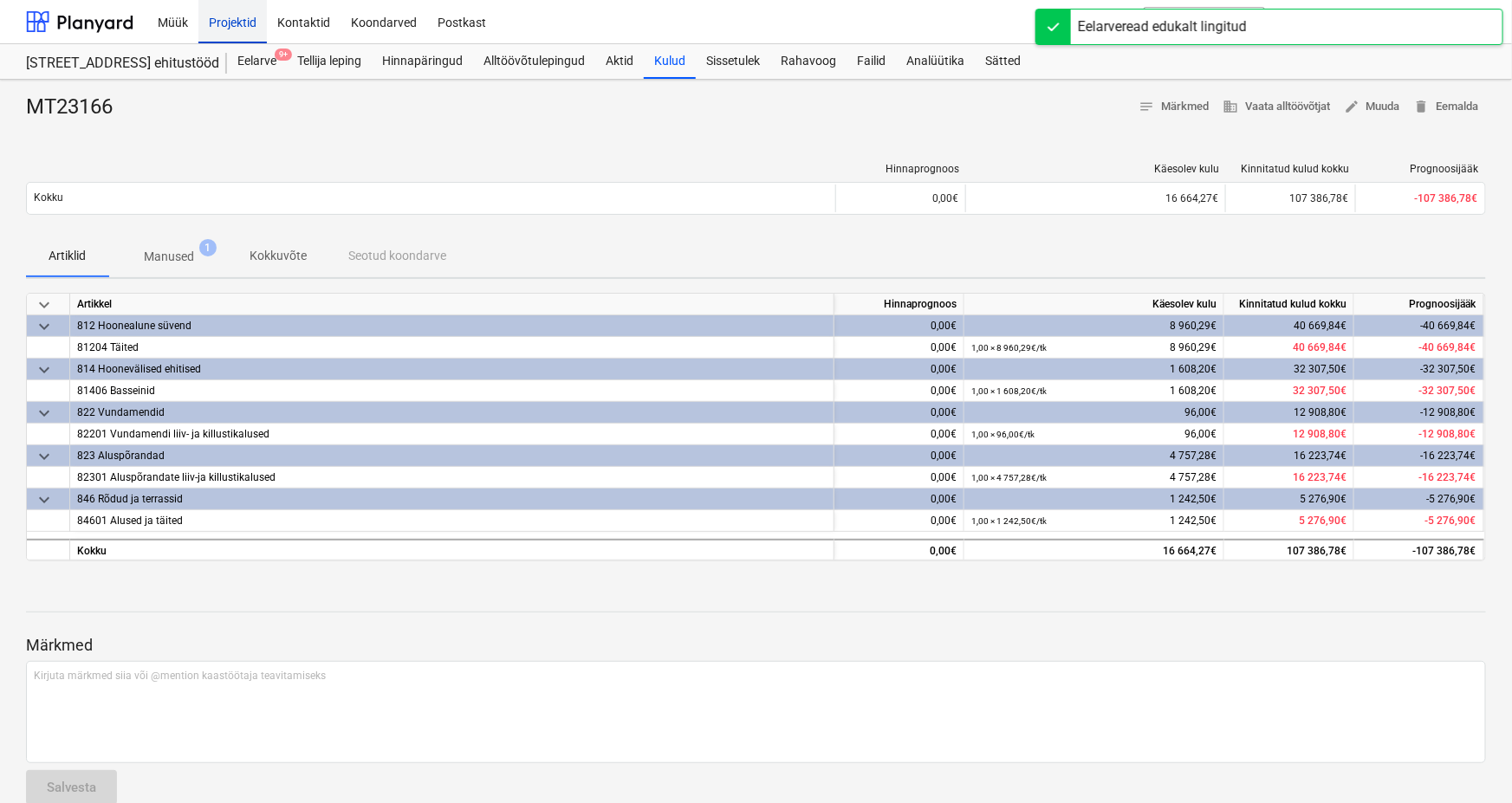
click at [238, 27] on div "Projektid" at bounding box center [232, 21] width 68 height 45
